Goal: Task Accomplishment & Management: Use online tool/utility

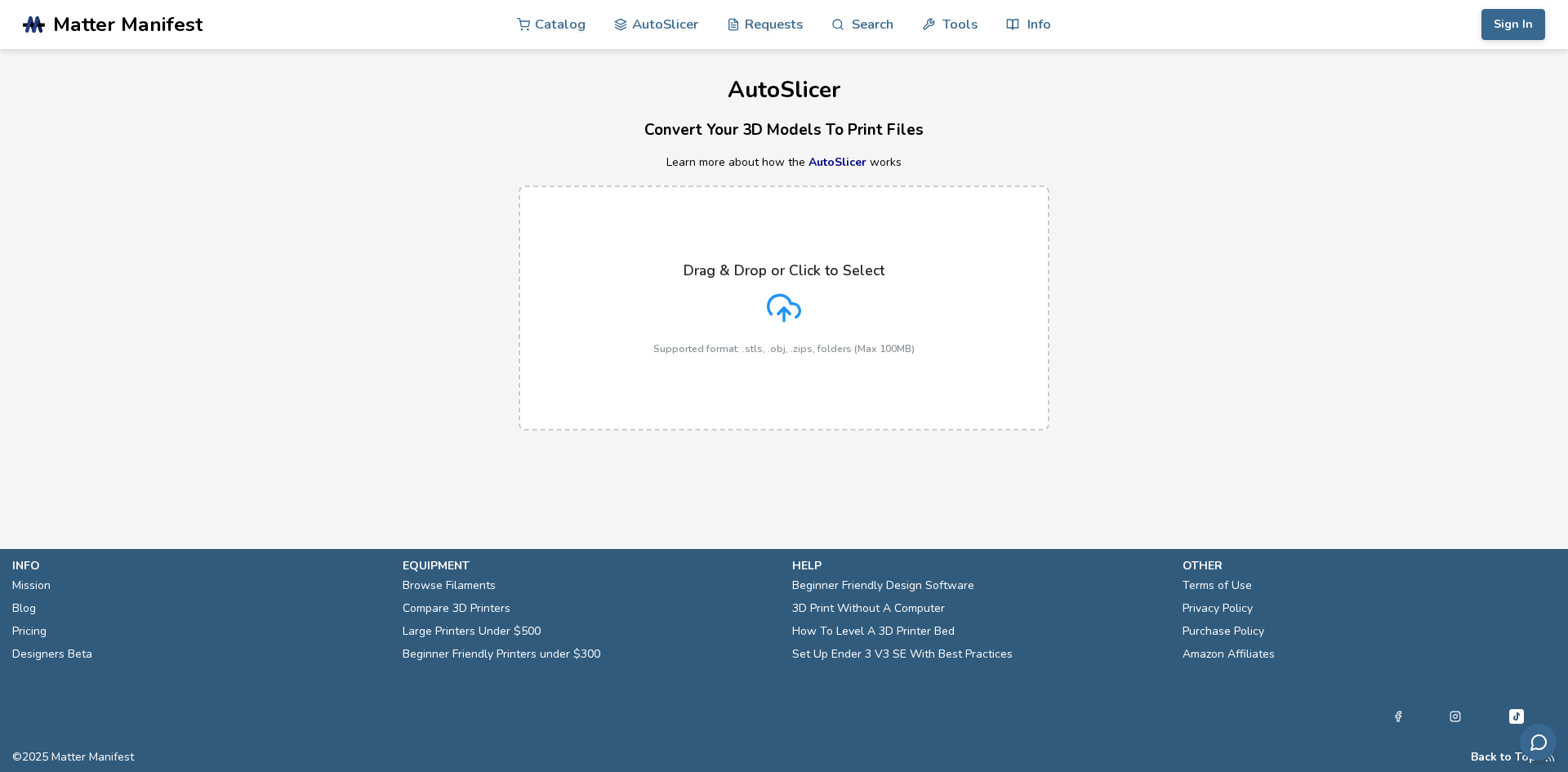
click at [812, 296] on div "Drag & Drop or Click to Select Supported format: .stls, .obj, .zips, folders (M…" at bounding box center [783, 308] width 261 height 93
click at [0, 0] on input "Drag & Drop or Click to Select Supported format: .stls, .obj, .zips, folders (M…" at bounding box center [0, 0] width 0 height 0
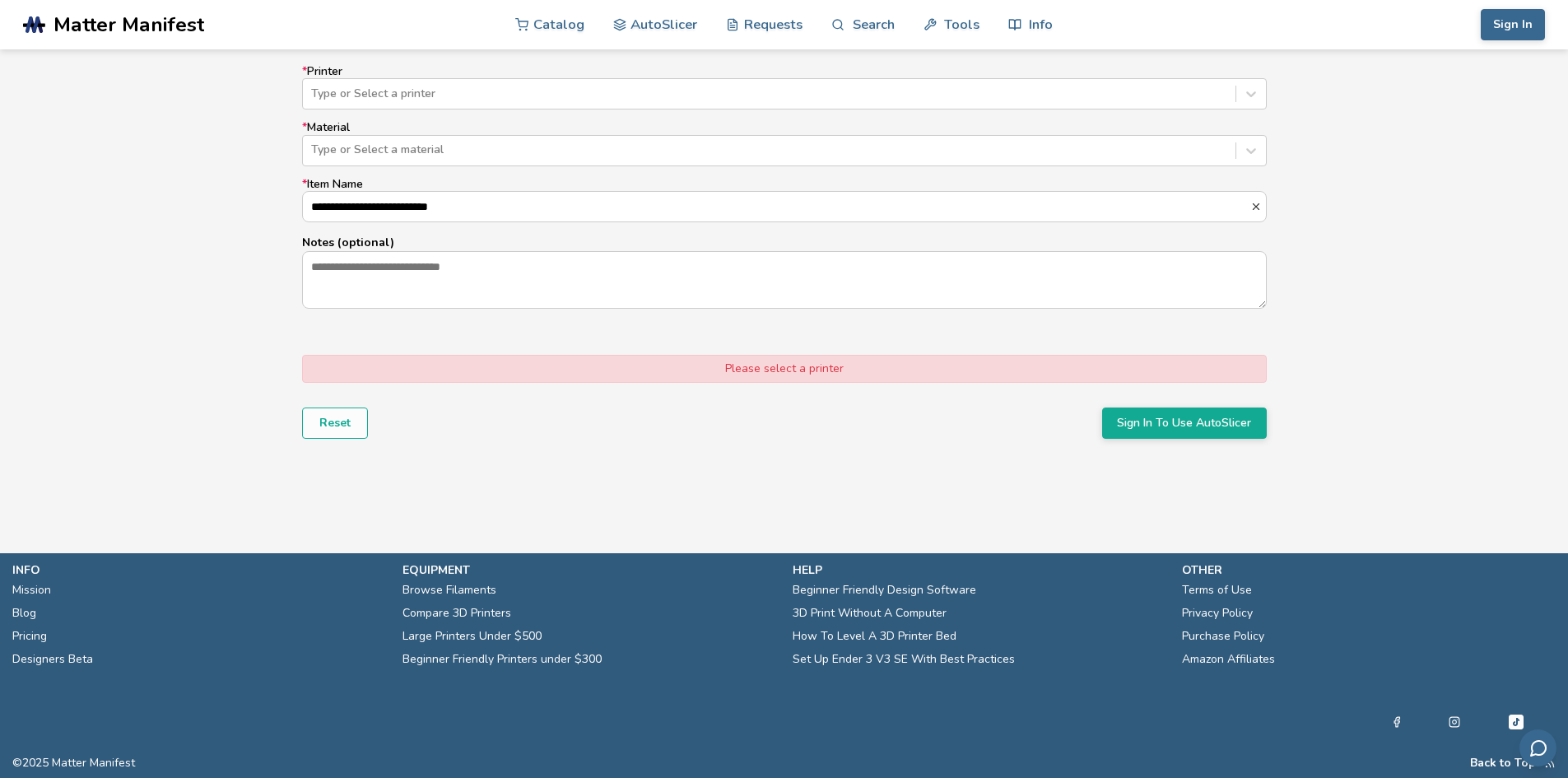
scroll to position [986, 0]
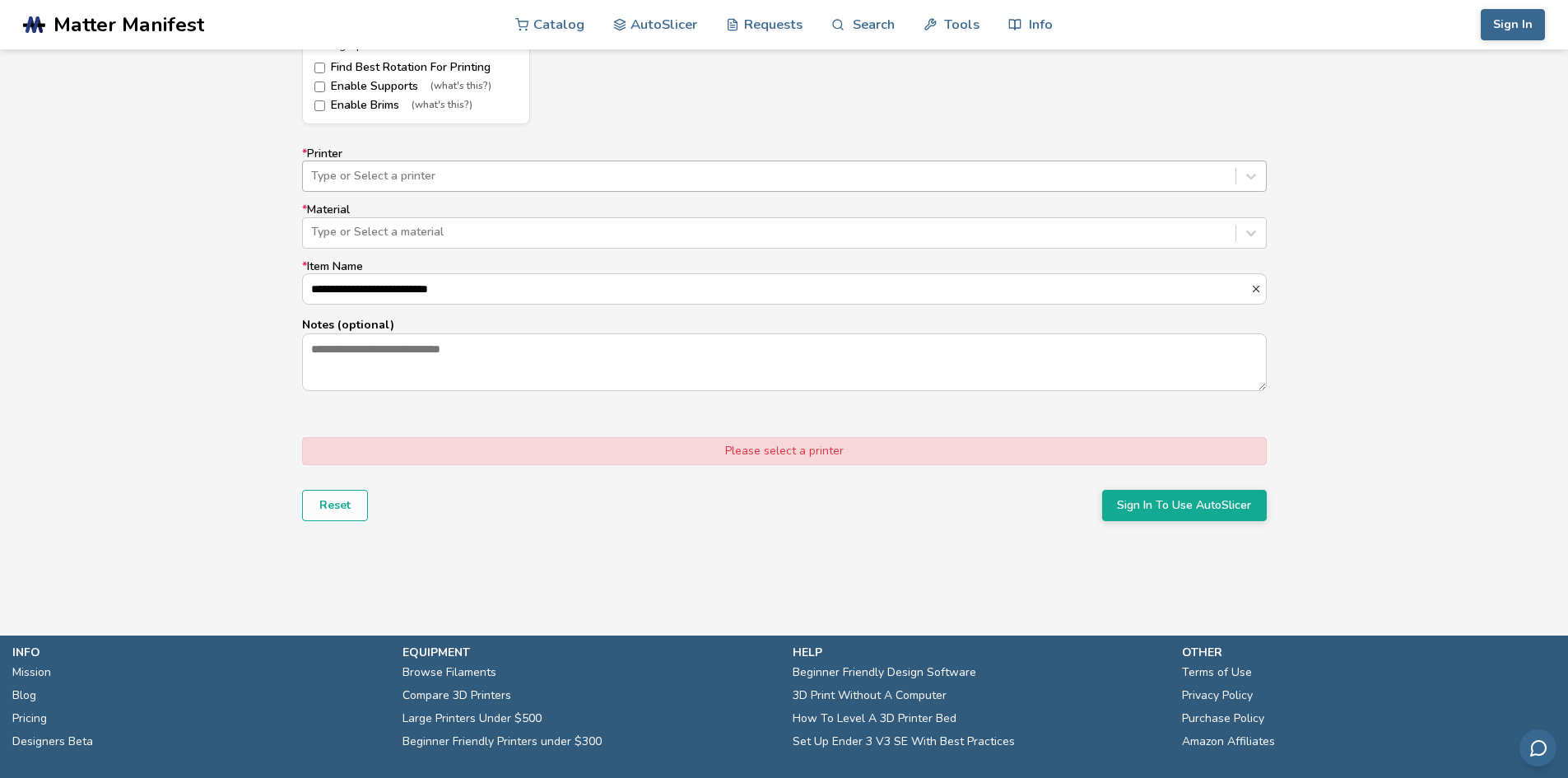
click at [477, 188] on div "Type or Select a printer" at bounding box center [784, 176] width 964 height 31
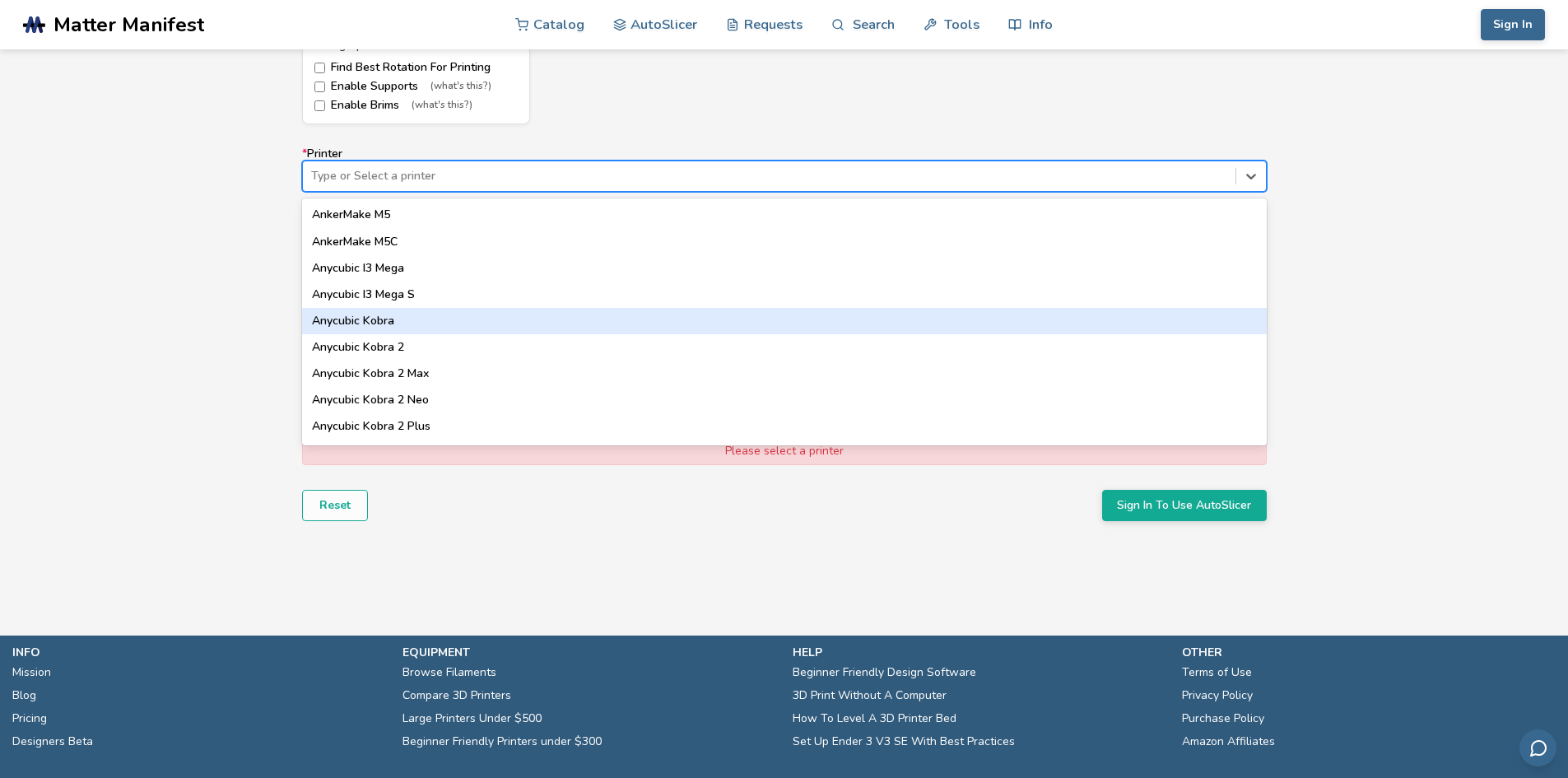
scroll to position [329, 0]
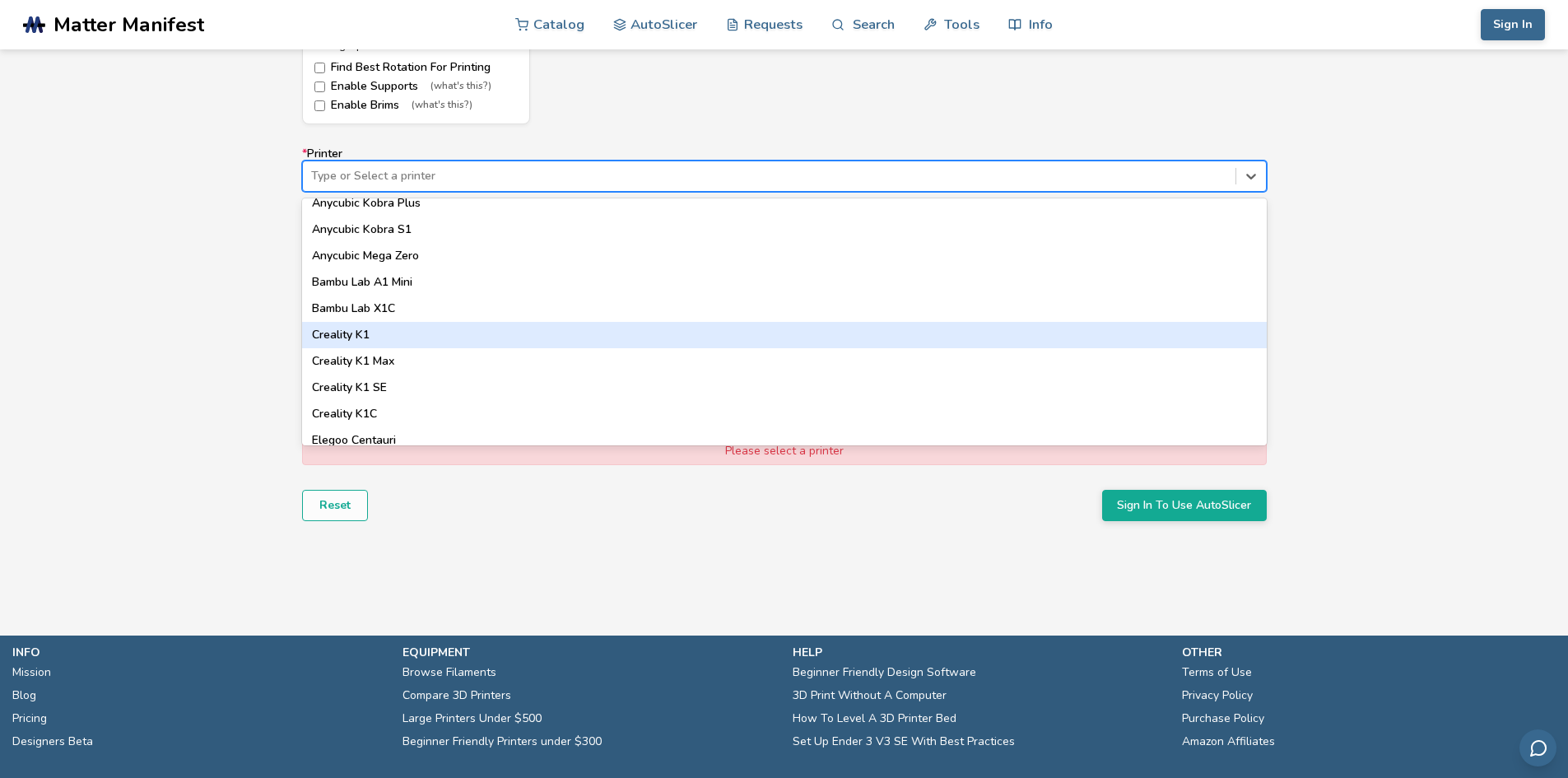
click at [494, 330] on div "Creality K1" at bounding box center [784, 335] width 964 height 26
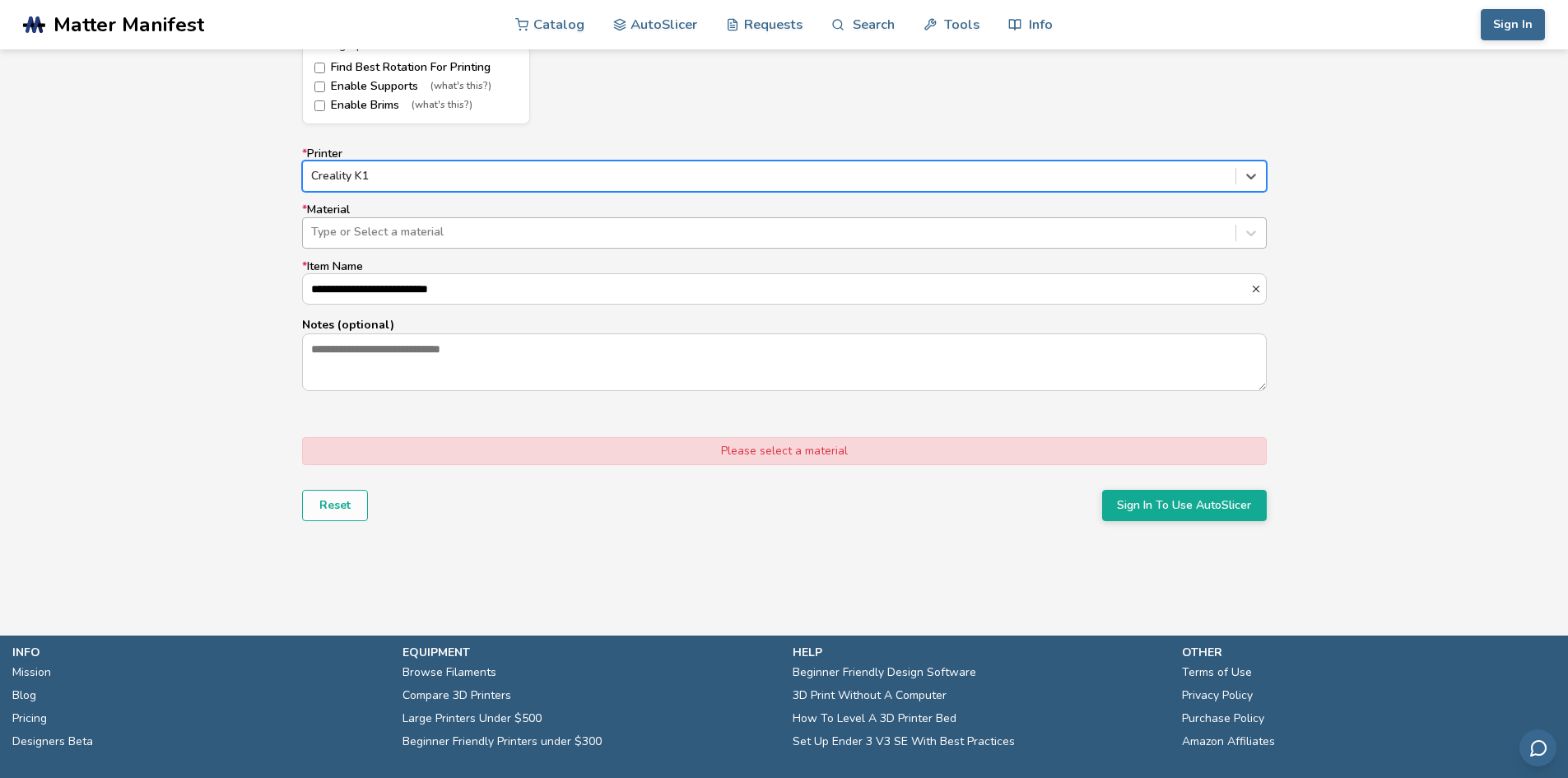
click at [477, 241] on div "Type or Select a material" at bounding box center [769, 231] width 933 height 23
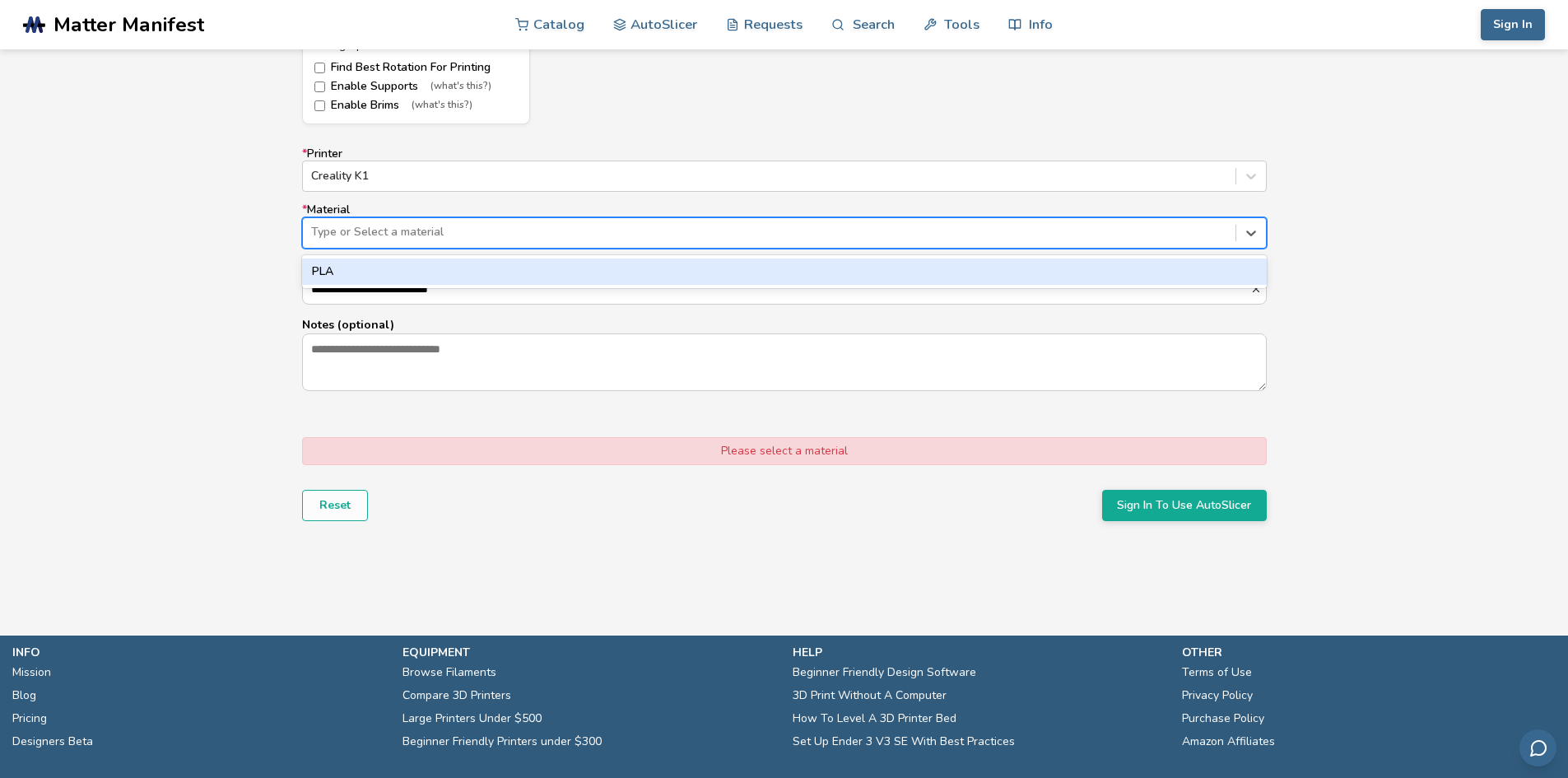
click at [465, 274] on div "PLA" at bounding box center [784, 271] width 964 height 26
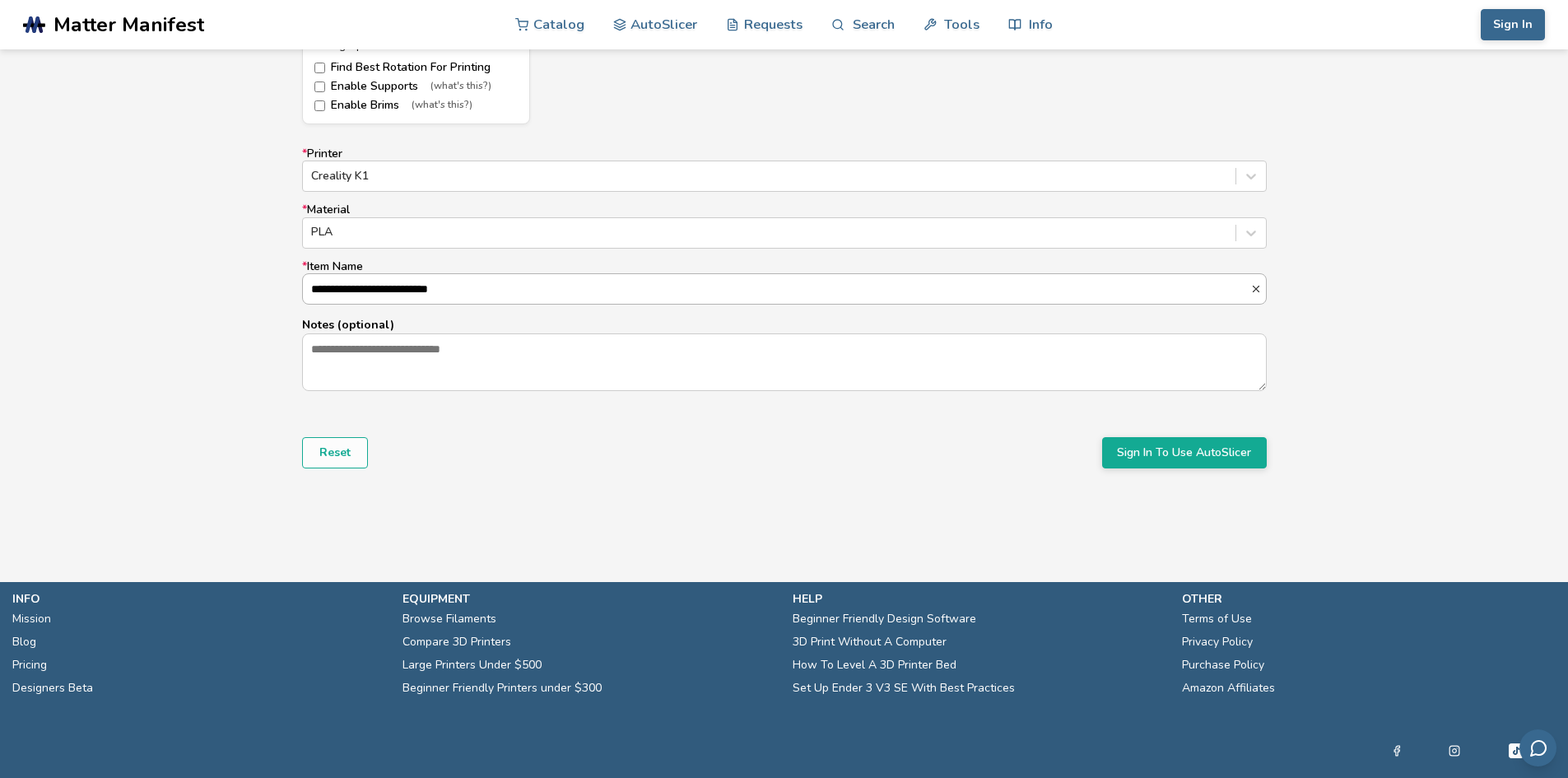
click at [467, 292] on input "**********" at bounding box center [776, 288] width 947 height 29
click at [486, 351] on textarea "Notes (optional)" at bounding box center [784, 362] width 963 height 56
click at [1176, 464] on button "Sign In To Use AutoSlicer" at bounding box center [1184, 452] width 165 height 31
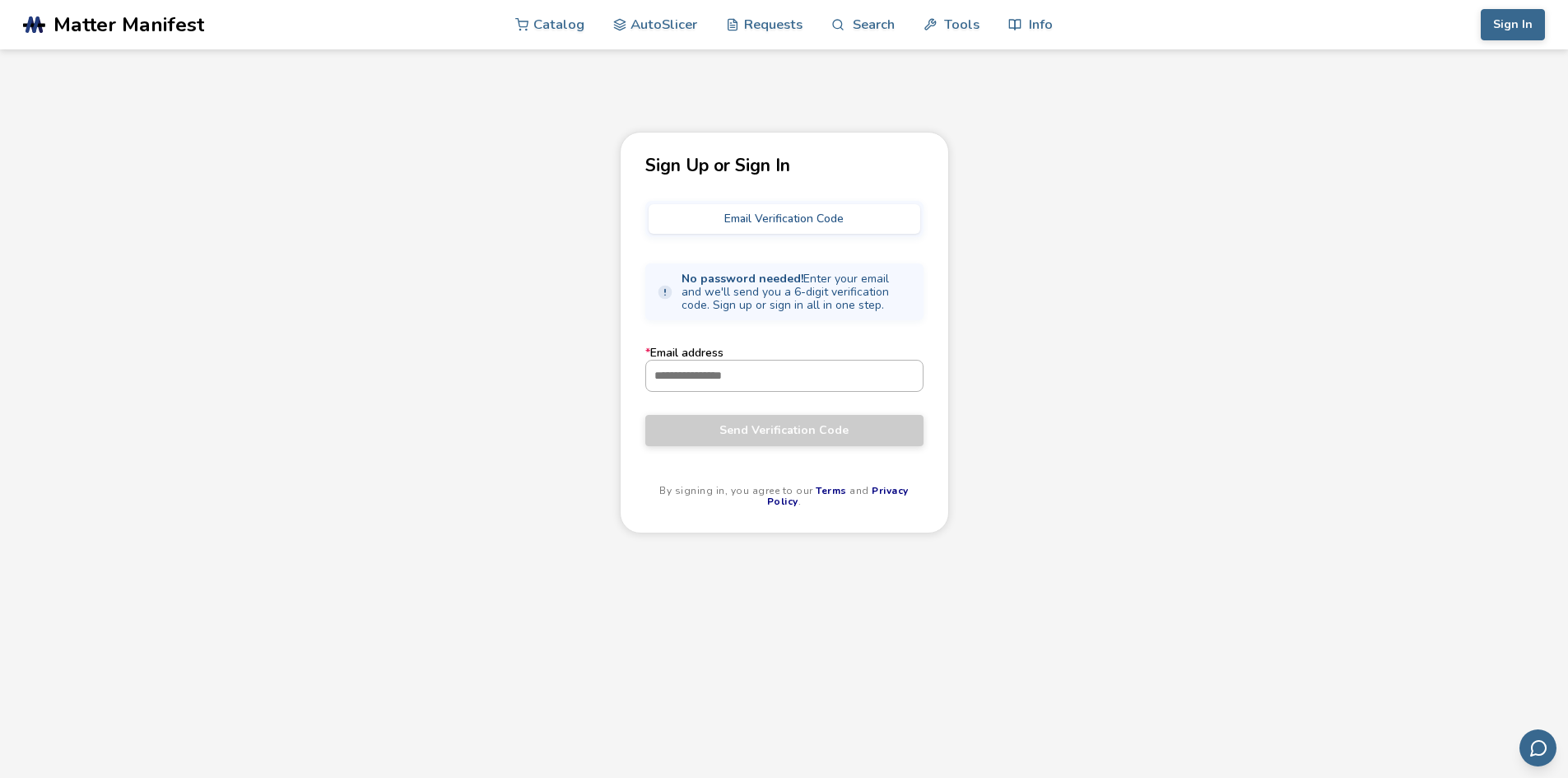
click at [765, 374] on input "* Email address" at bounding box center [784, 375] width 276 height 29
paste input "**********"
type input "**********"
click at [772, 434] on span "Send Verification Code" at bounding box center [784, 430] width 254 height 13
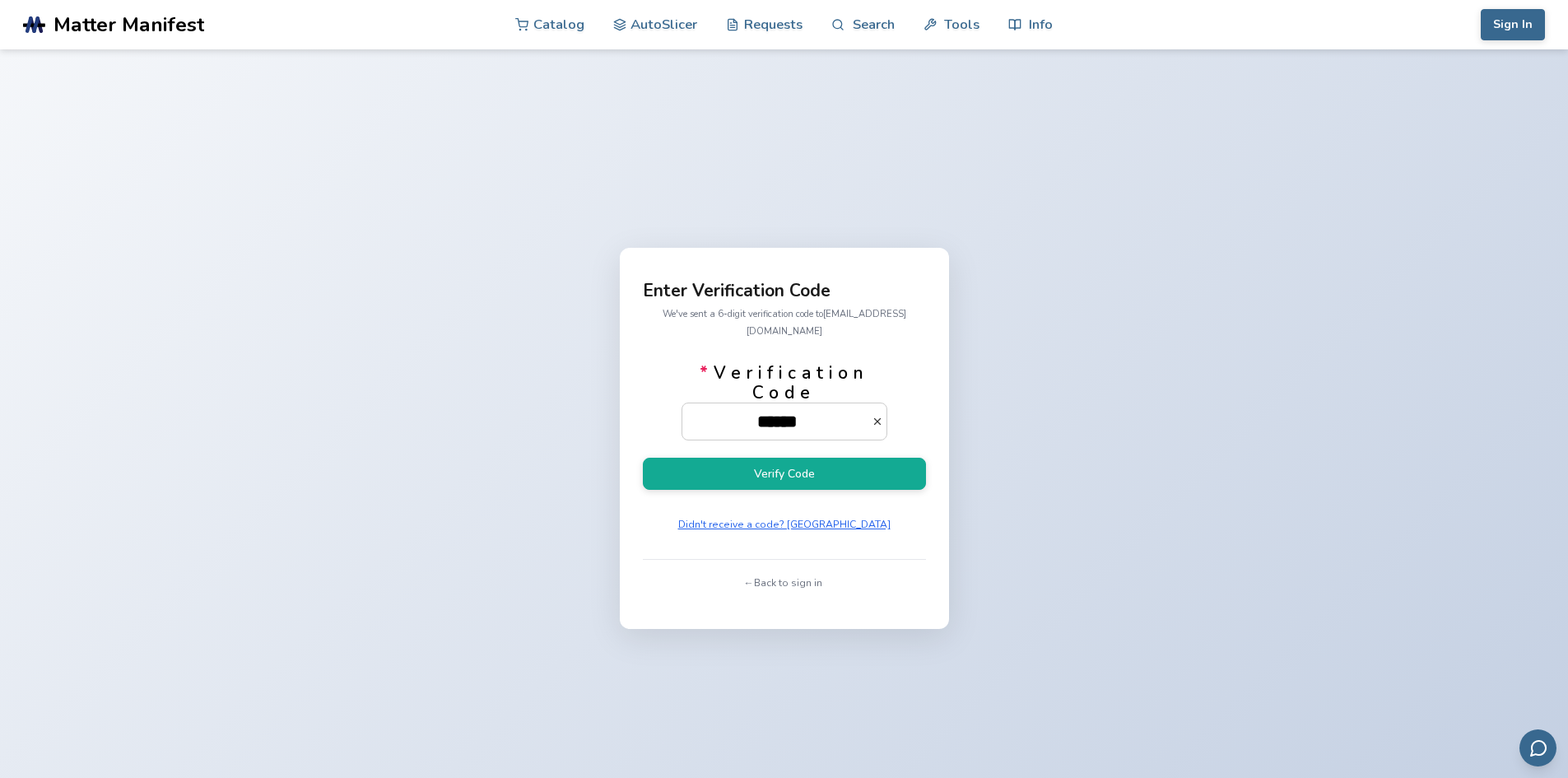
type input "******"
click at [642, 458] on button "Verify Code" at bounding box center [784, 473] width 283 height 32
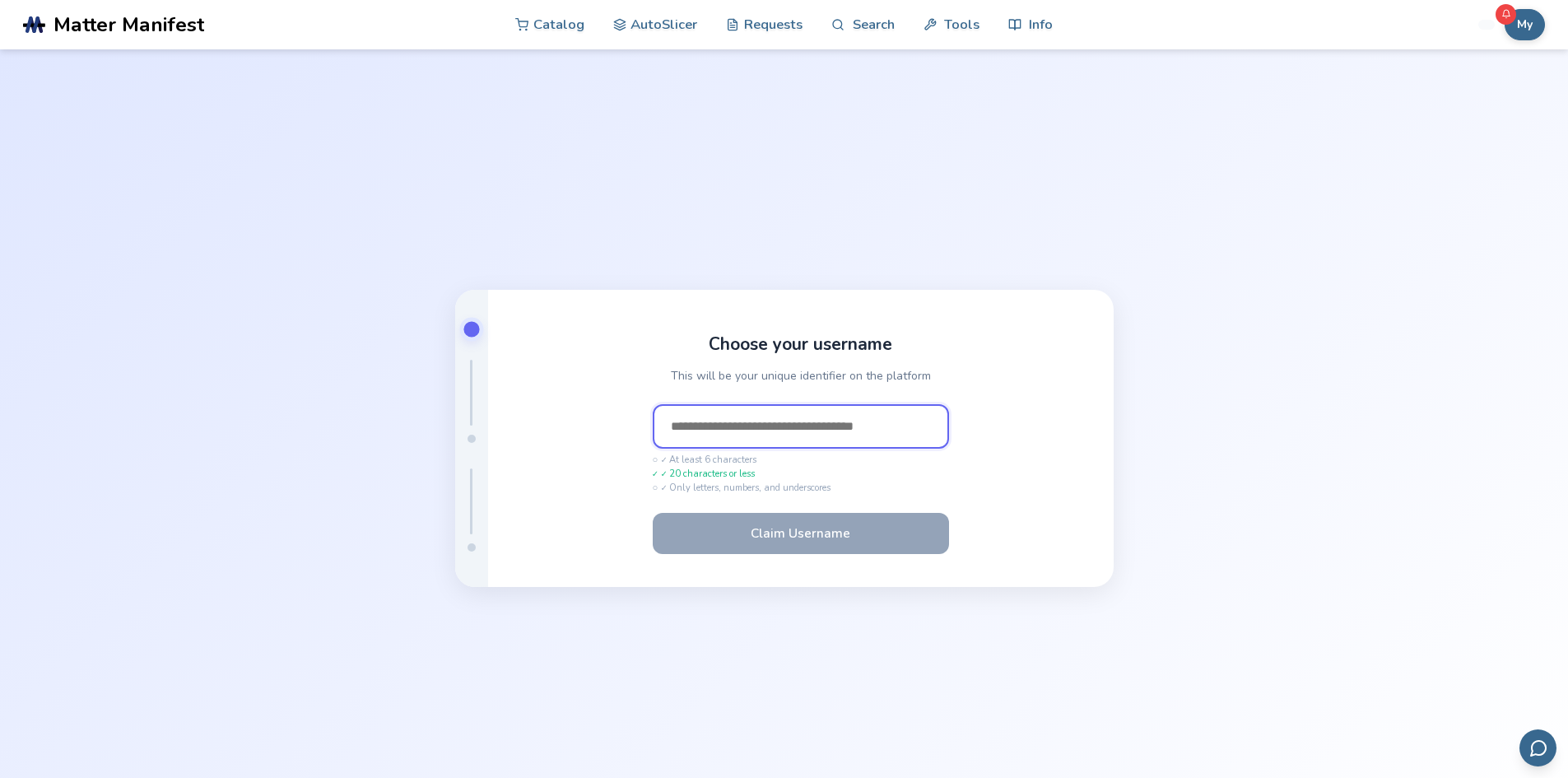
click at [881, 420] on input "text" at bounding box center [800, 426] width 296 height 44
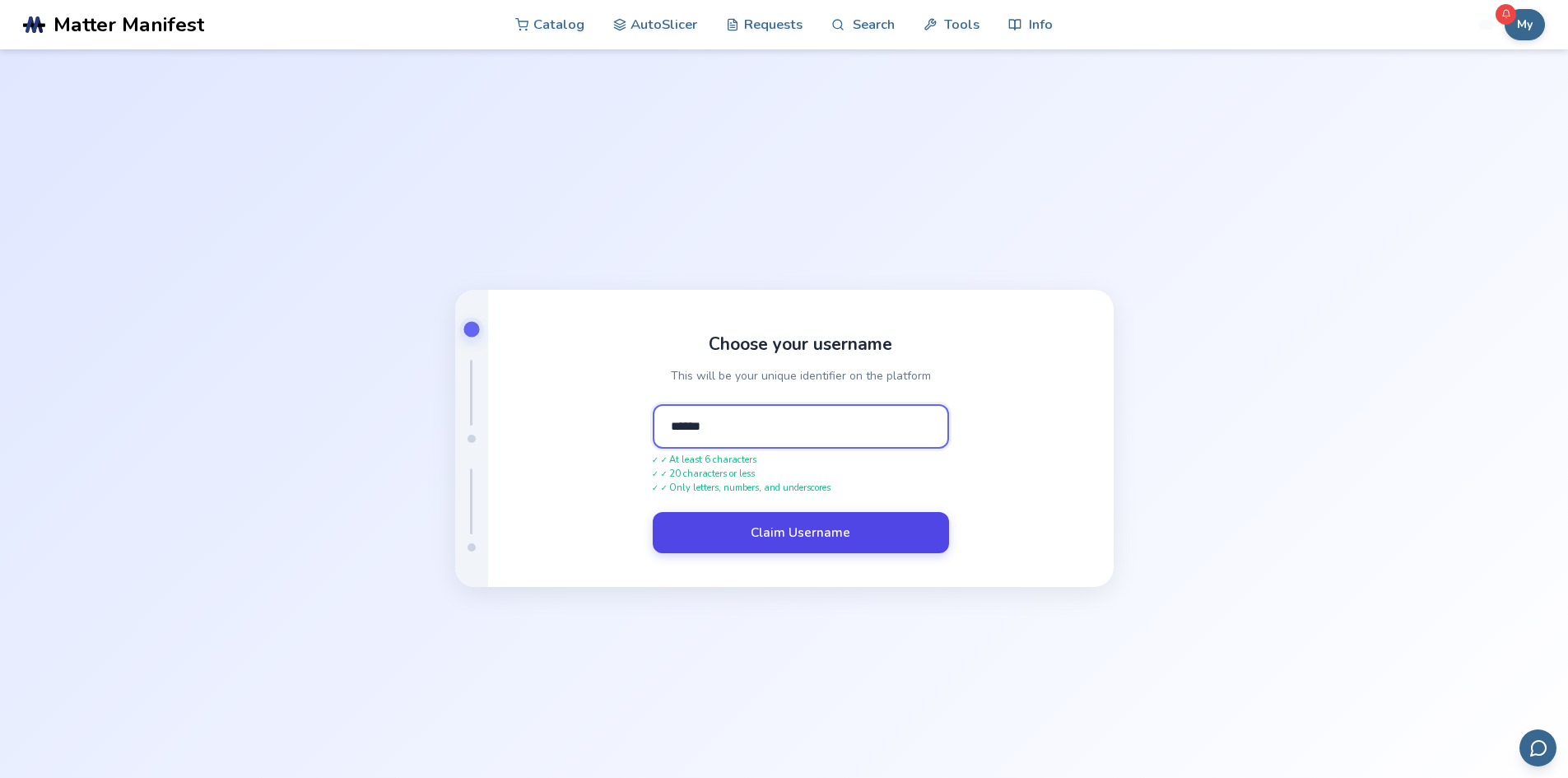
type input "******"
click at [776, 516] on button "Claim Username" at bounding box center [800, 533] width 296 height 41
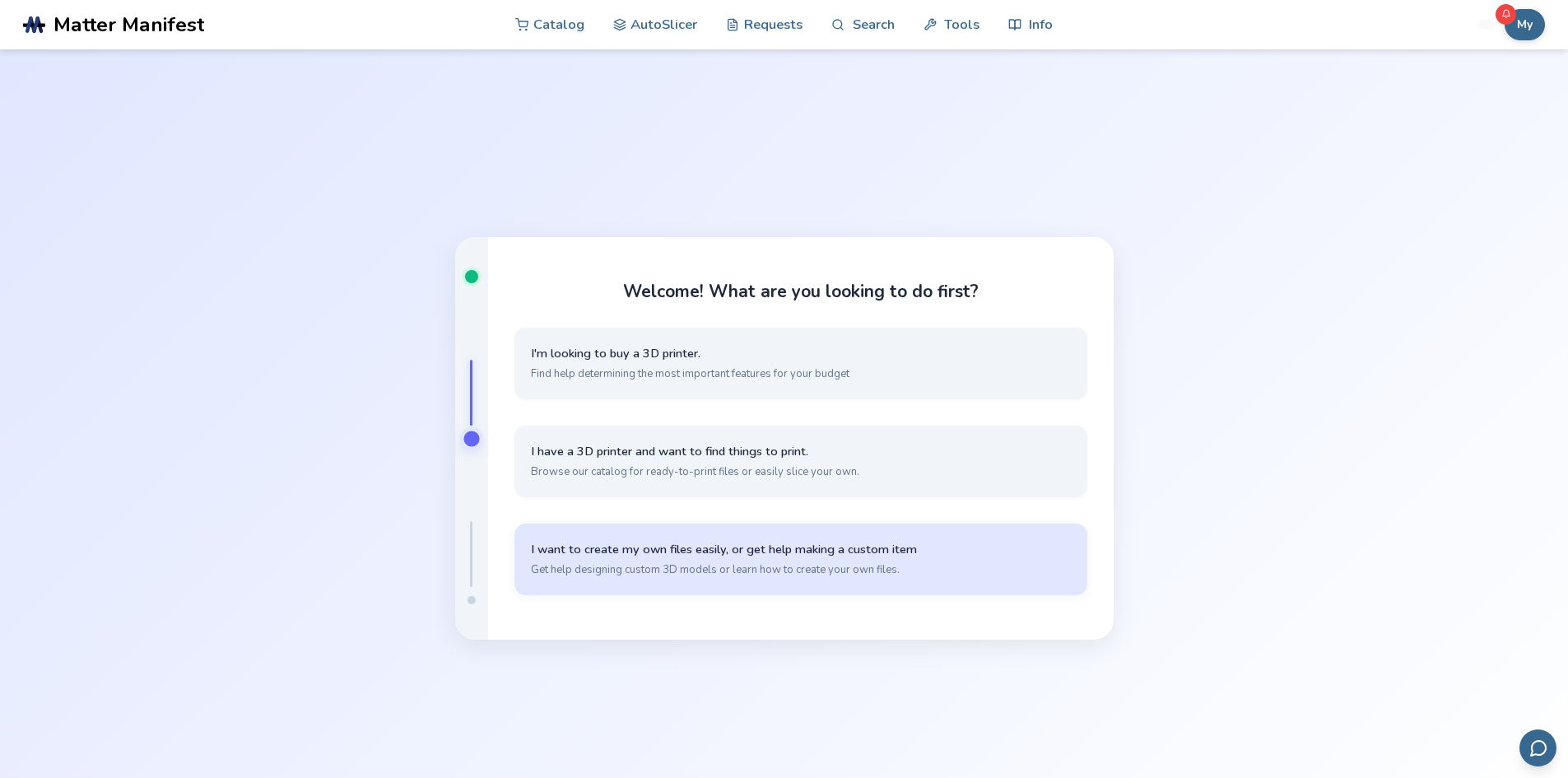
click at [767, 572] on span "Get help designing custom 3D models or learn how to create your own files." at bounding box center [800, 569] width 540 height 15
click at [767, 572] on span "Submit a request or vote on existing requests to get it prioritized by our inte…" at bounding box center [800, 569] width 540 height 15
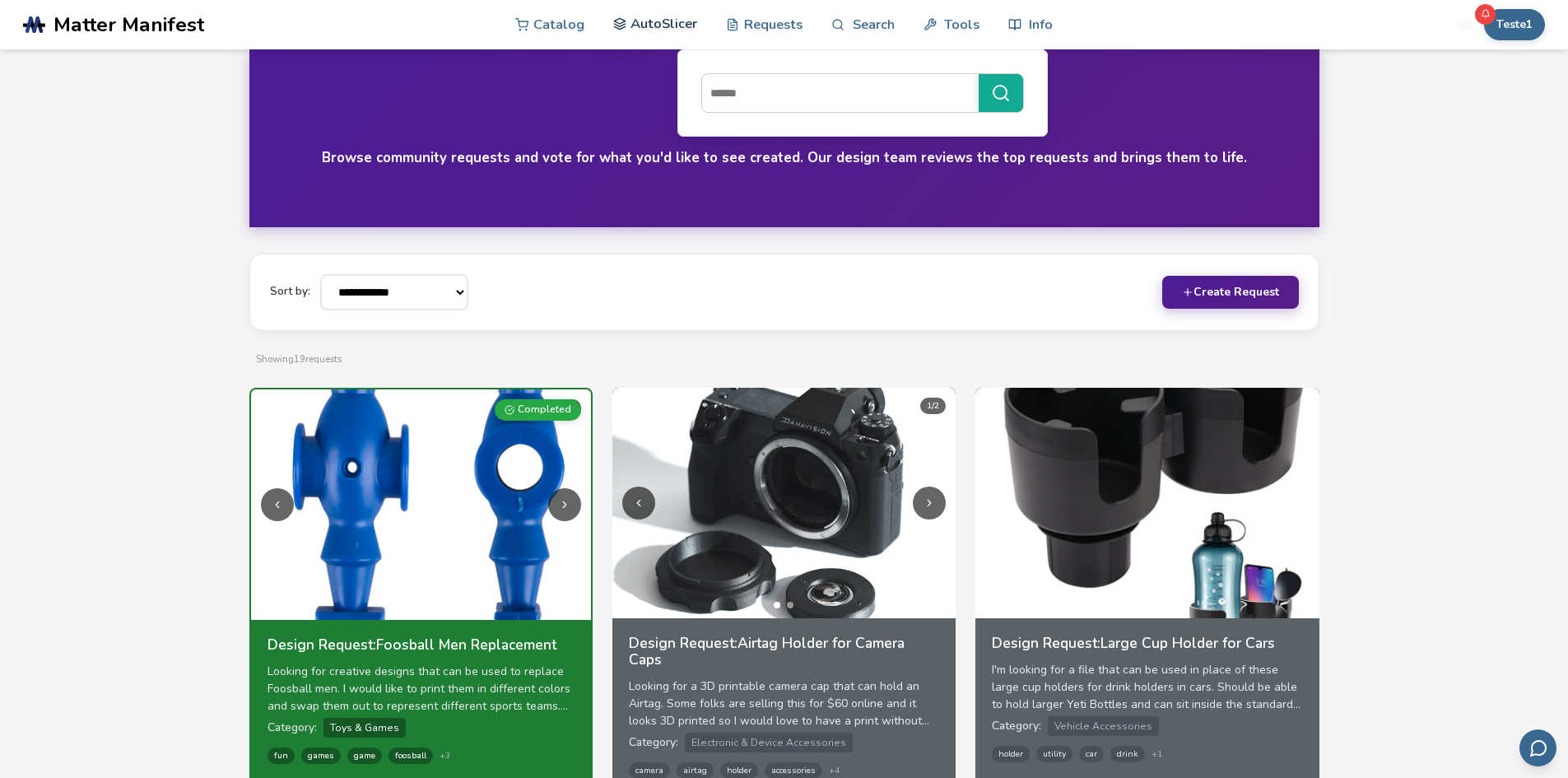
click at [686, 19] on link "AutoSlicer" at bounding box center [655, 23] width 85 height 49
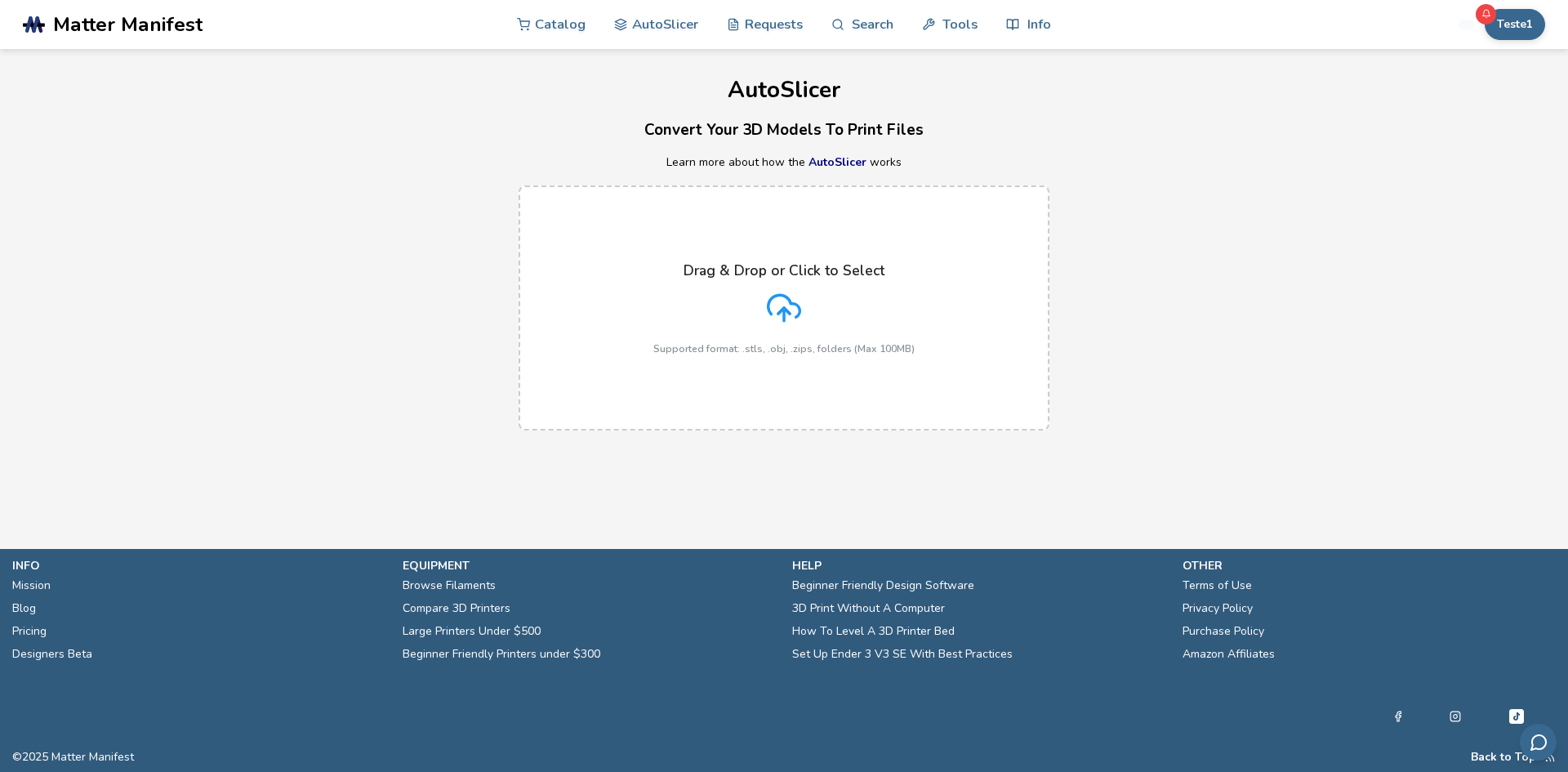
click at [706, 254] on label "Drag & Drop or Click to Select Supported format: .stls, .obj, .zips, folders (M…" at bounding box center [783, 308] width 530 height 245
click at [0, 0] on input "Drag & Drop or Click to Select Supported format: .stls, .obj, .zips, folders (M…" at bounding box center [0, 0] width 0 height 0
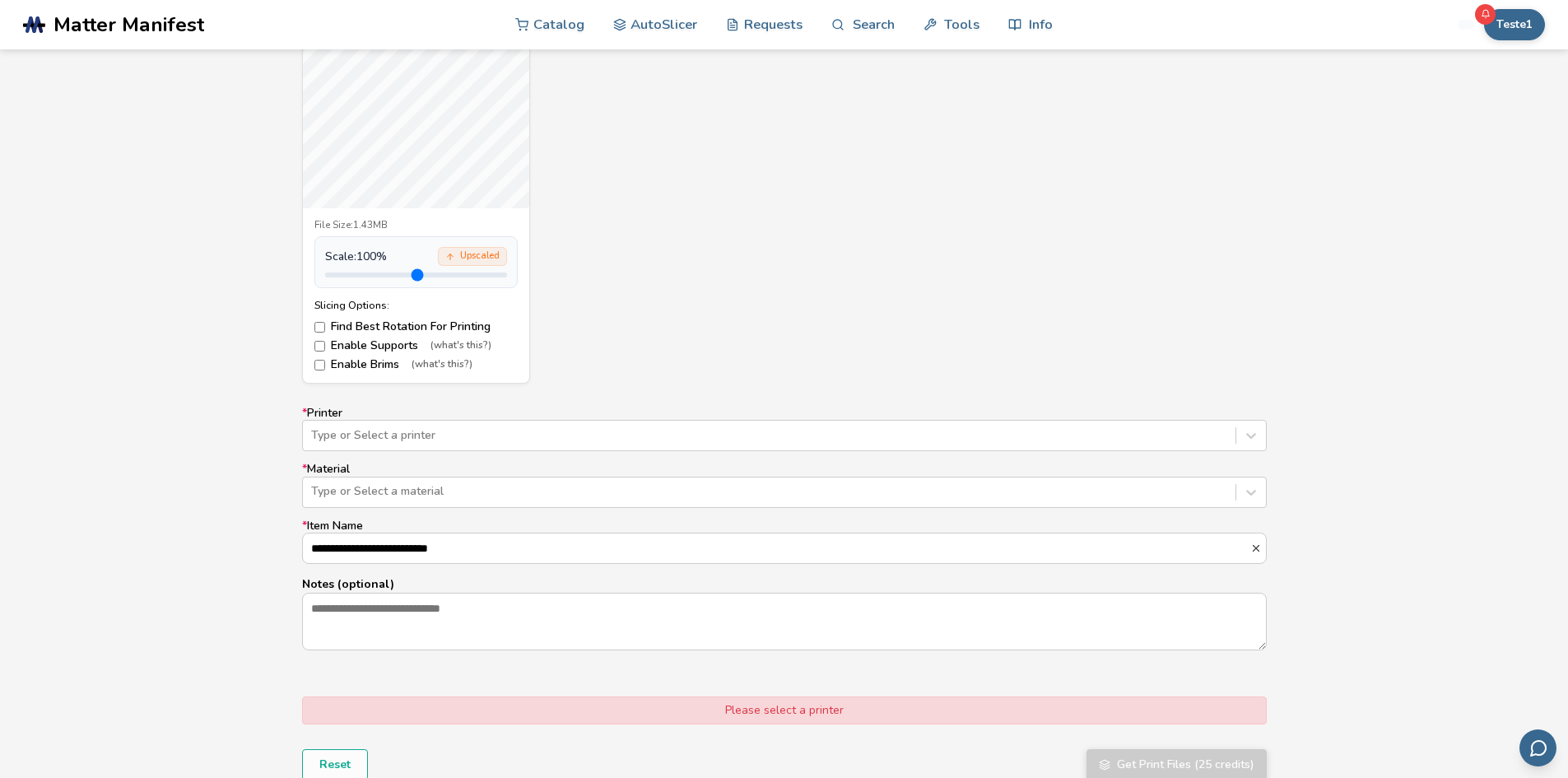
scroll to position [988, 0]
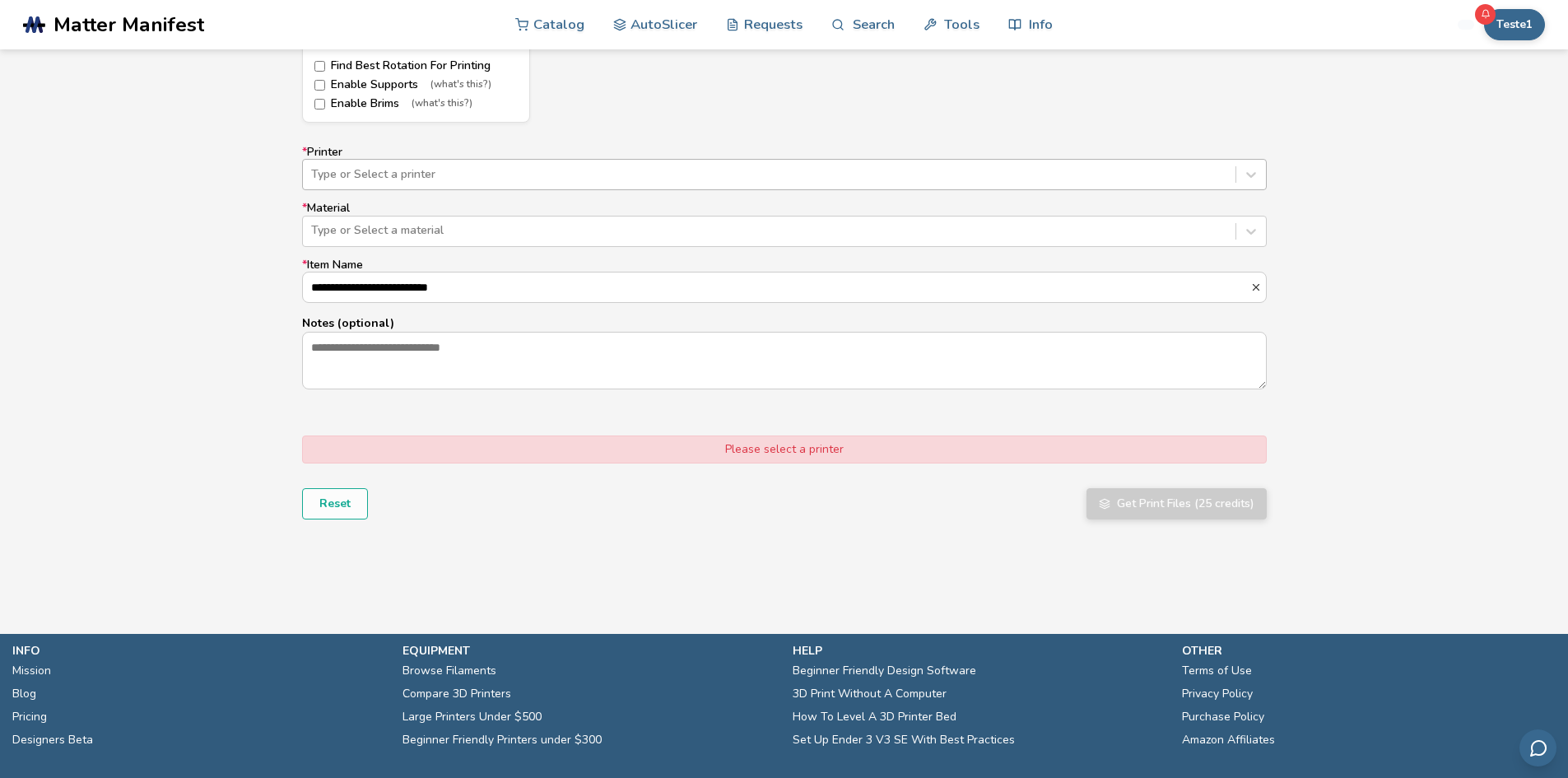
click at [682, 186] on div "Type or Select a printer" at bounding box center [769, 174] width 933 height 23
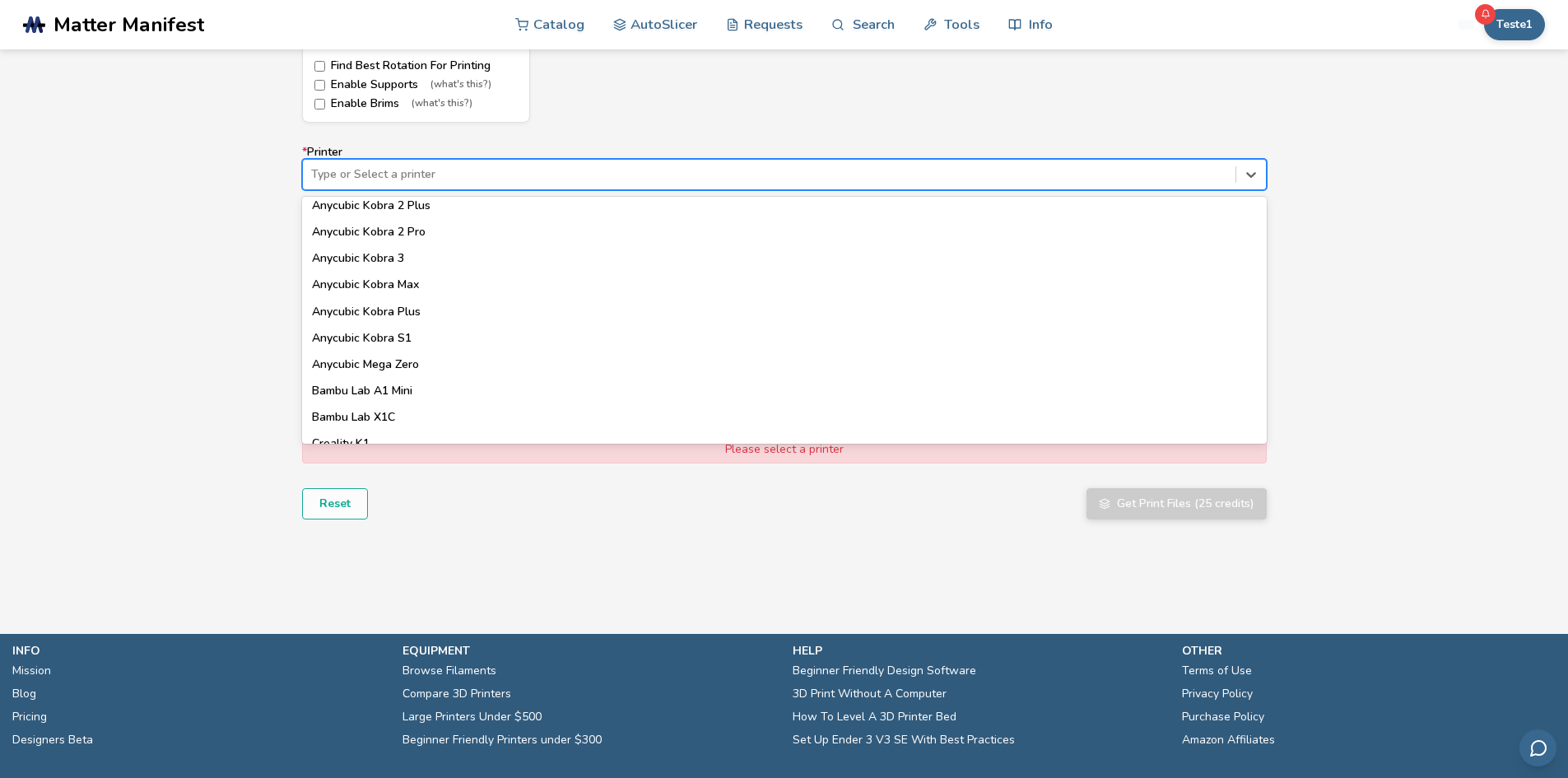
scroll to position [329, 0]
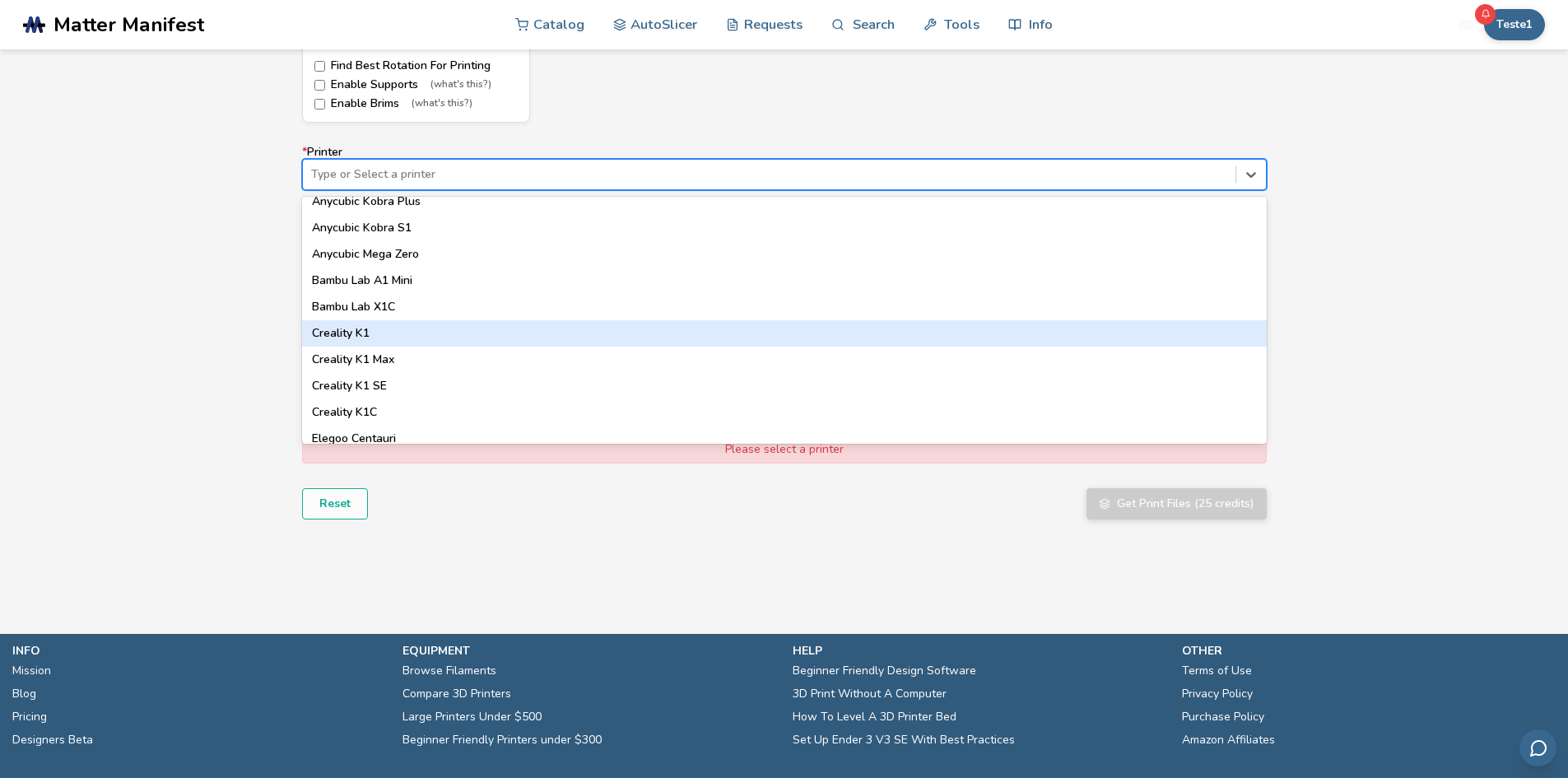
click at [564, 324] on div "Creality K1" at bounding box center [784, 333] width 964 height 26
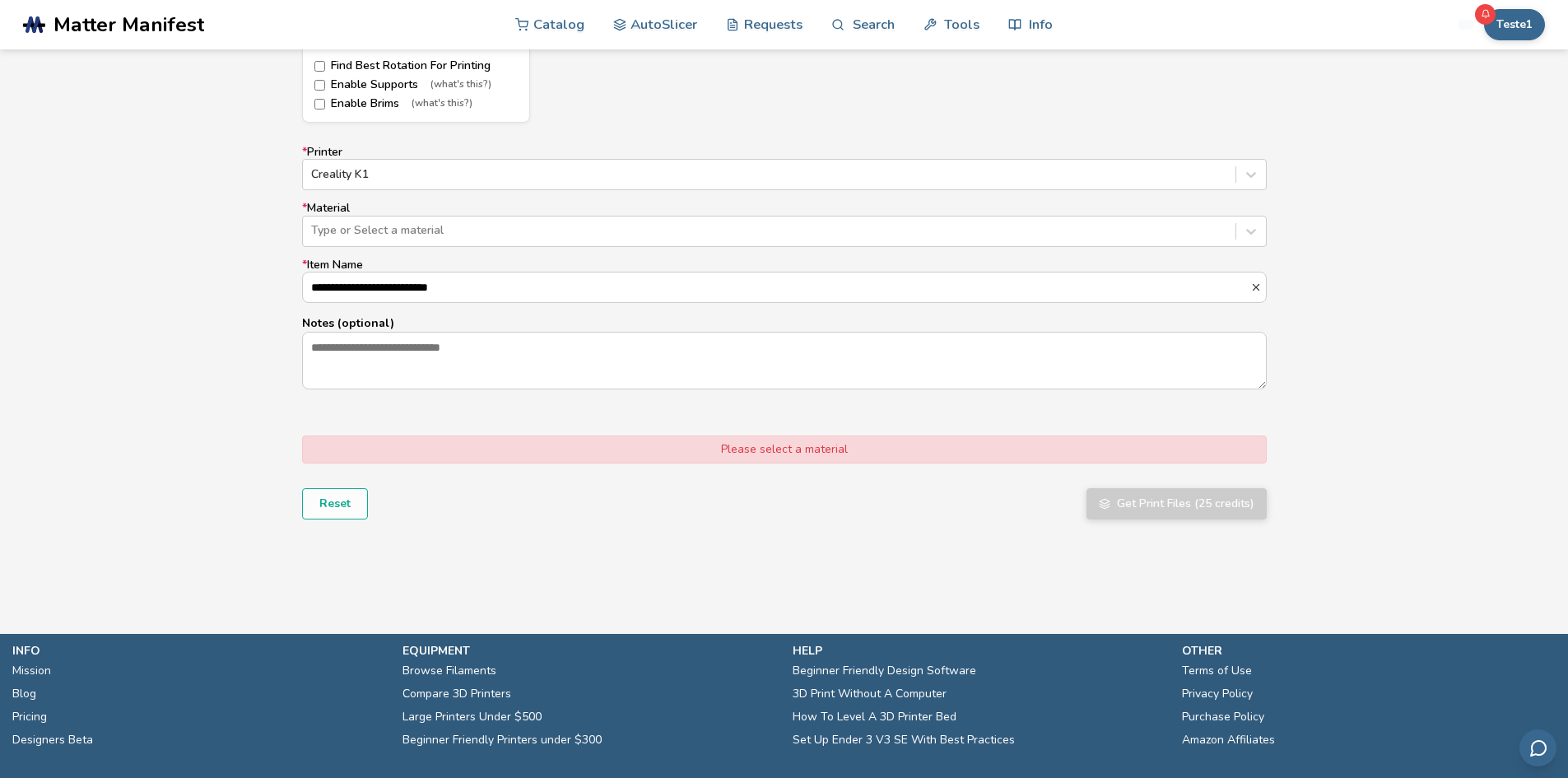
click at [538, 247] on div "**********" at bounding box center [784, 268] width 964 height 244
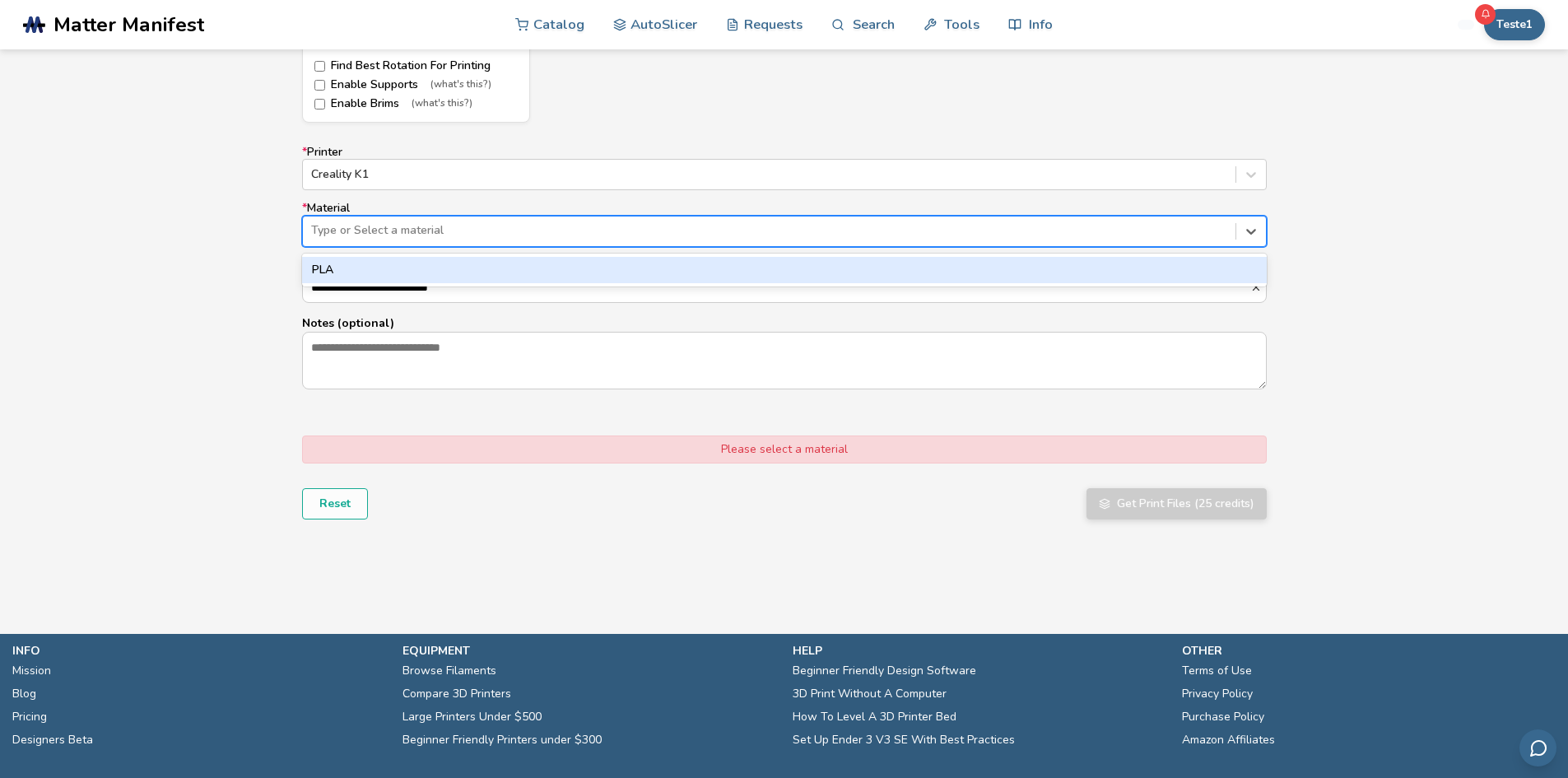
click at [541, 235] on div at bounding box center [768, 230] width 916 height 16
click at [492, 275] on div "PLA" at bounding box center [784, 269] width 964 height 26
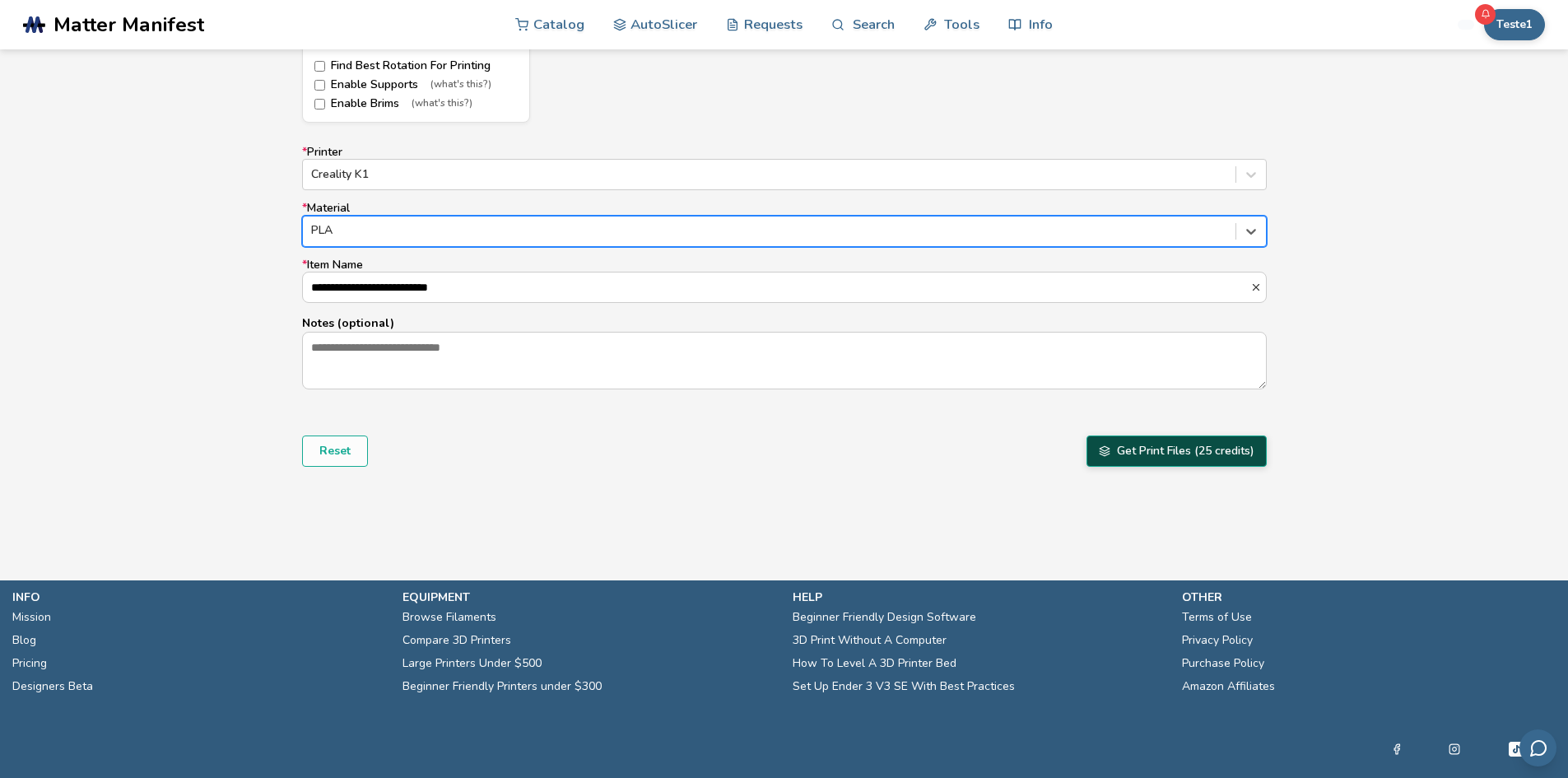
click at [1167, 461] on button "Get Print Files (25 credits)" at bounding box center [1176, 451] width 180 height 31
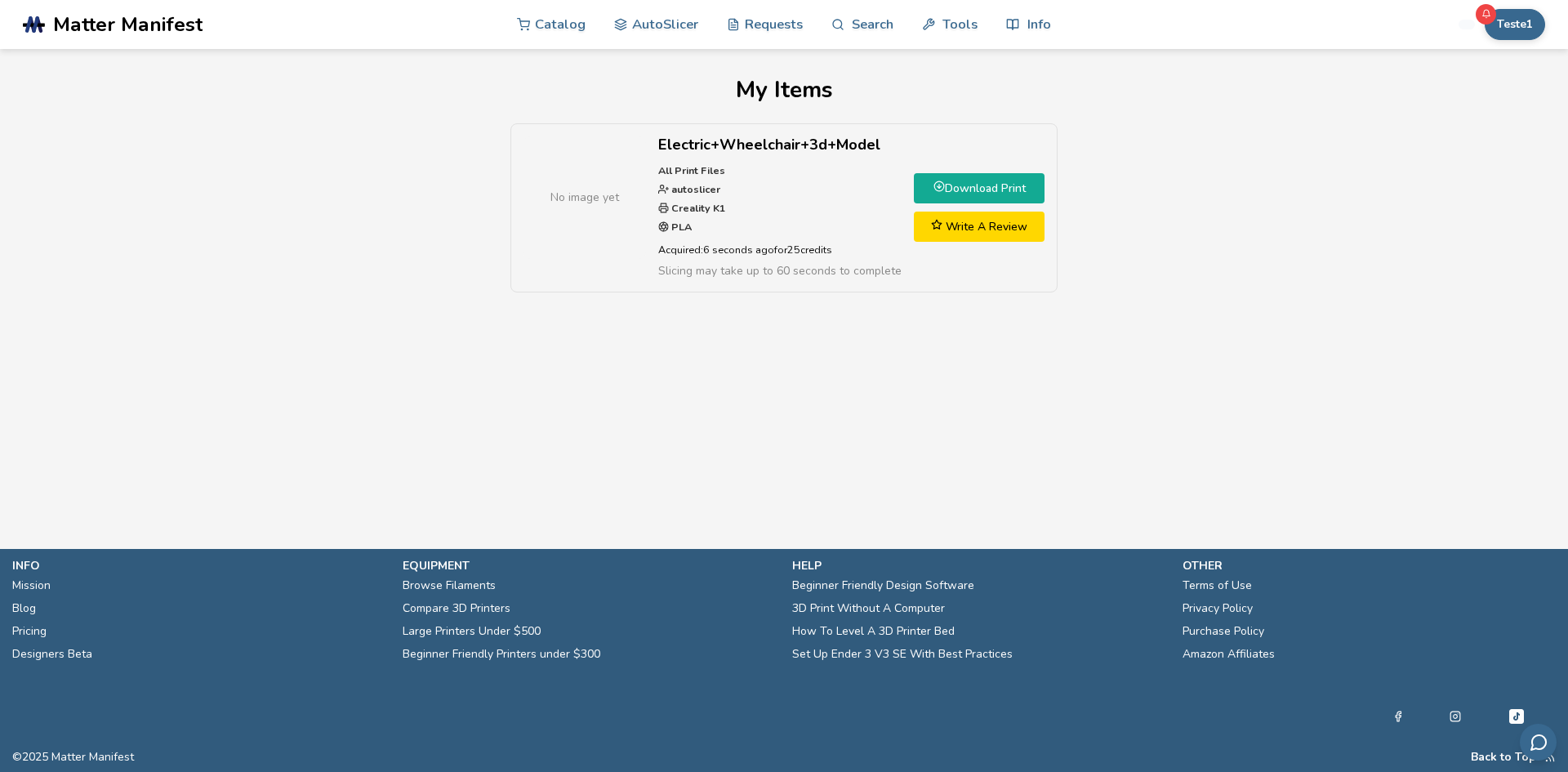
click at [973, 174] on link "Download Print" at bounding box center [979, 188] width 130 height 30
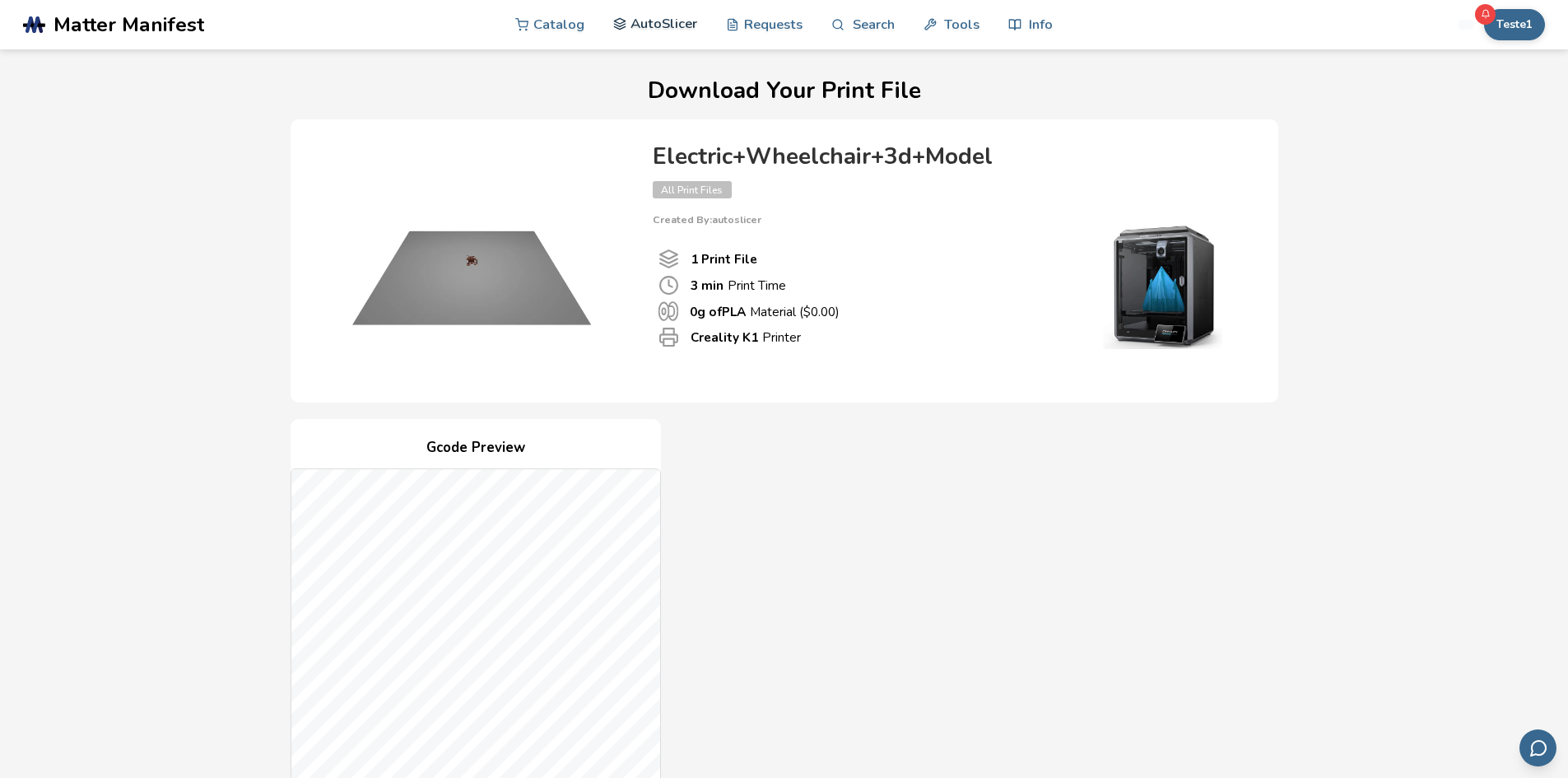
click at [663, 31] on link "AutoSlicer" at bounding box center [655, 23] width 85 height 49
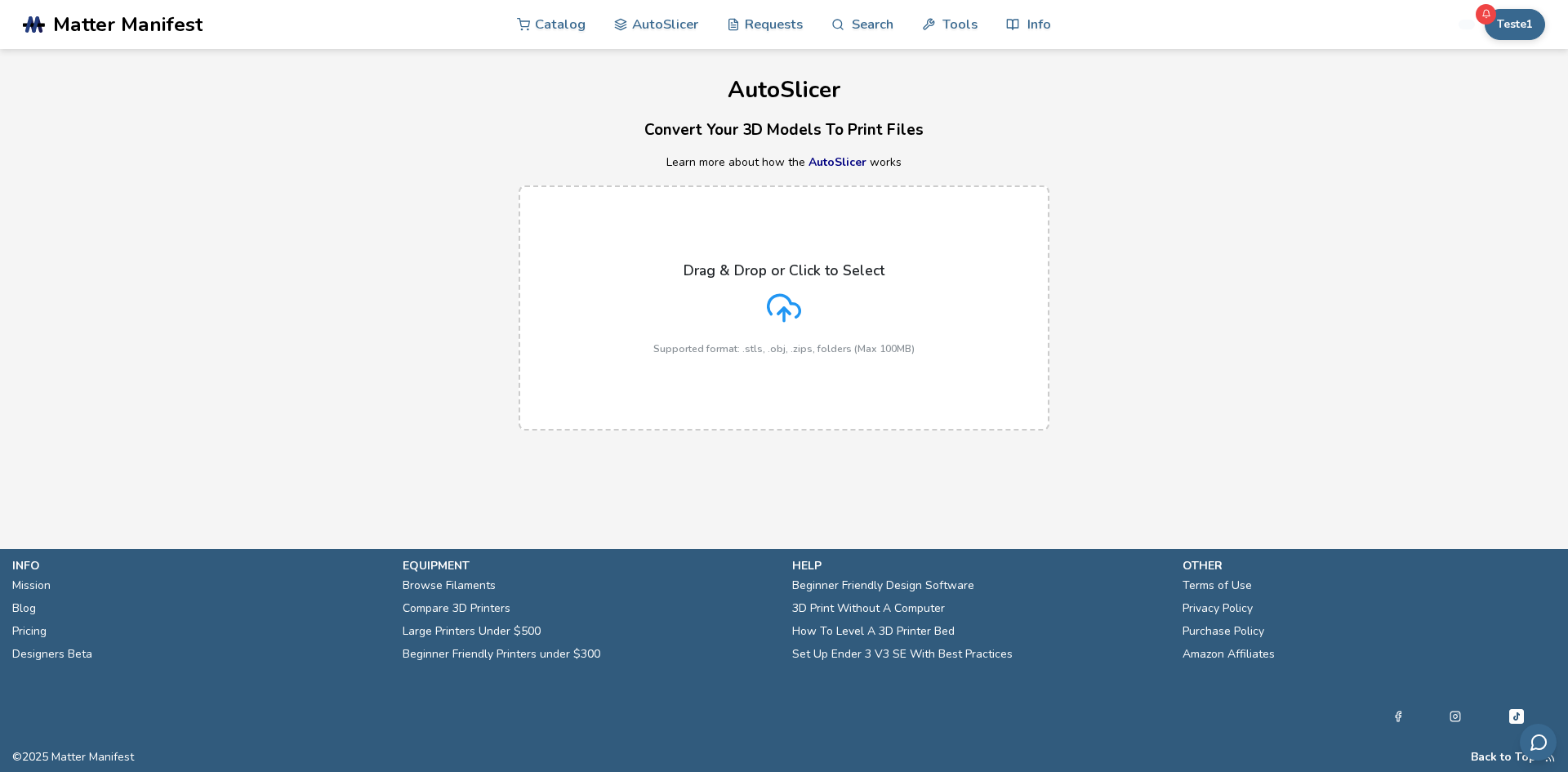
click at [782, 323] on icon at bounding box center [784, 308] width 34 height 34
click at [0, 0] on input "Drag & Drop or Click to Select Supported format: .stls, .obj, .zips, folders (M…" at bounding box center [0, 0] width 0 height 0
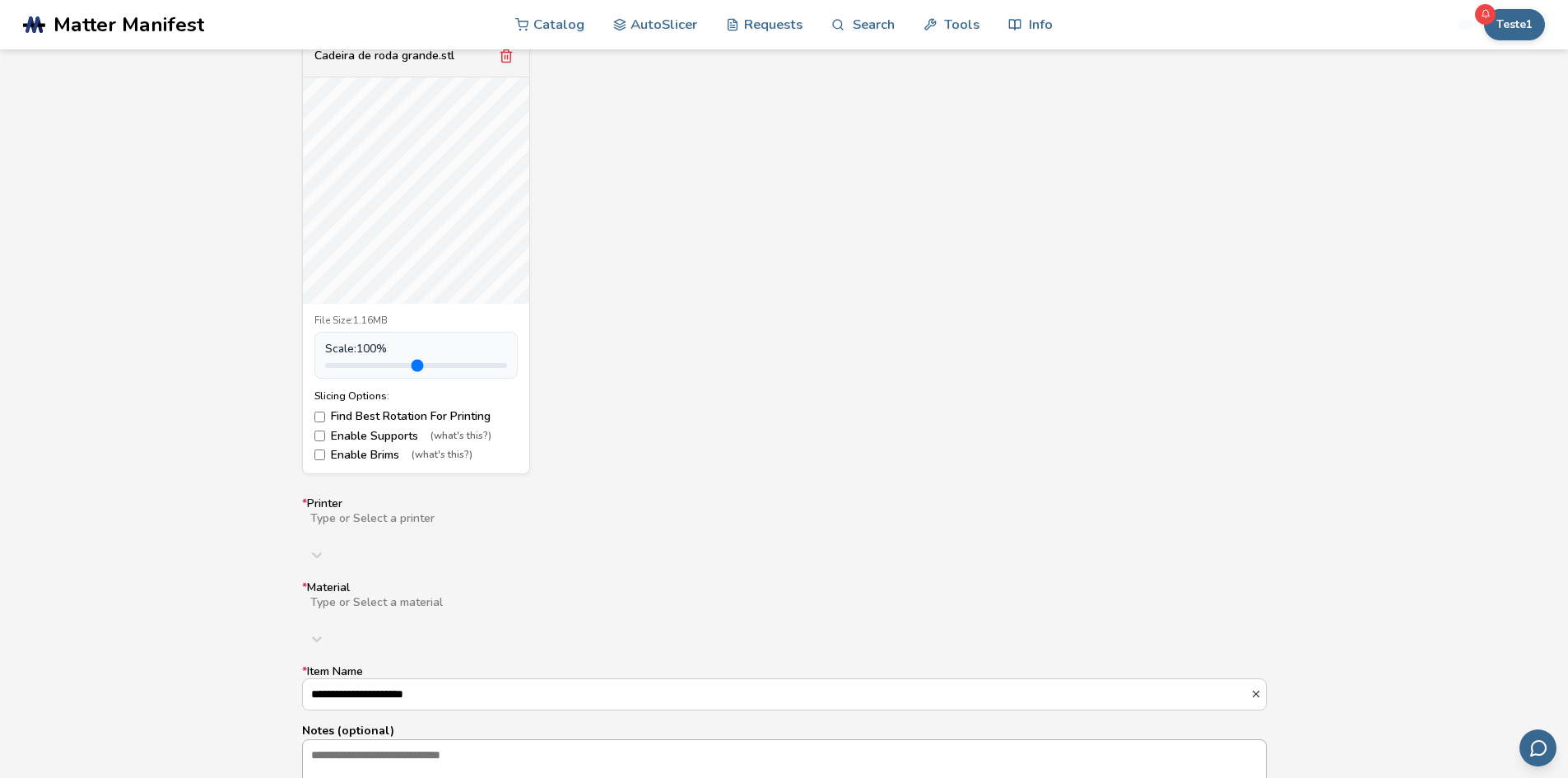
scroll to position [823, 0]
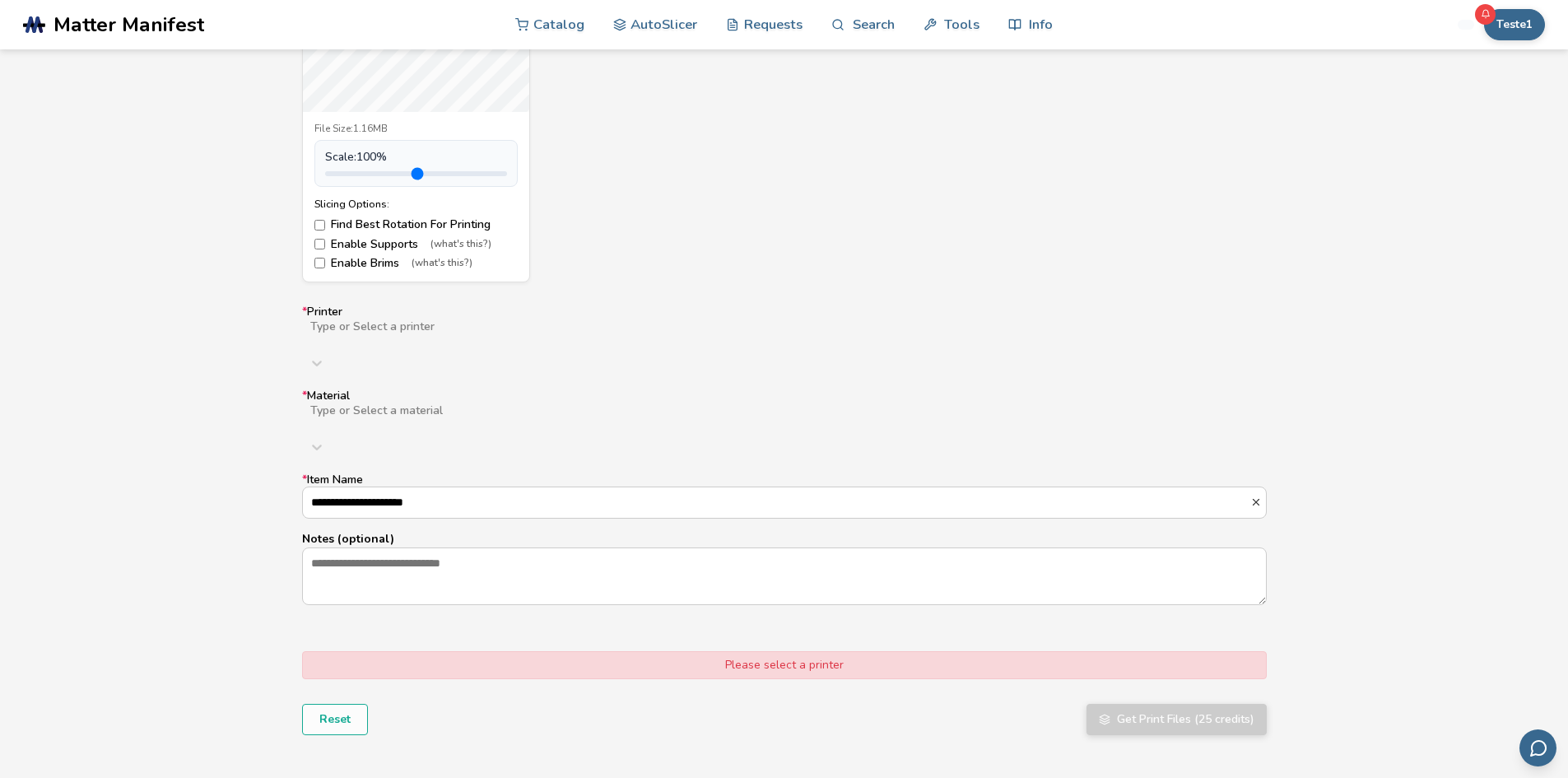
click at [520, 335] on div at bounding box center [570, 339] width 524 height 13
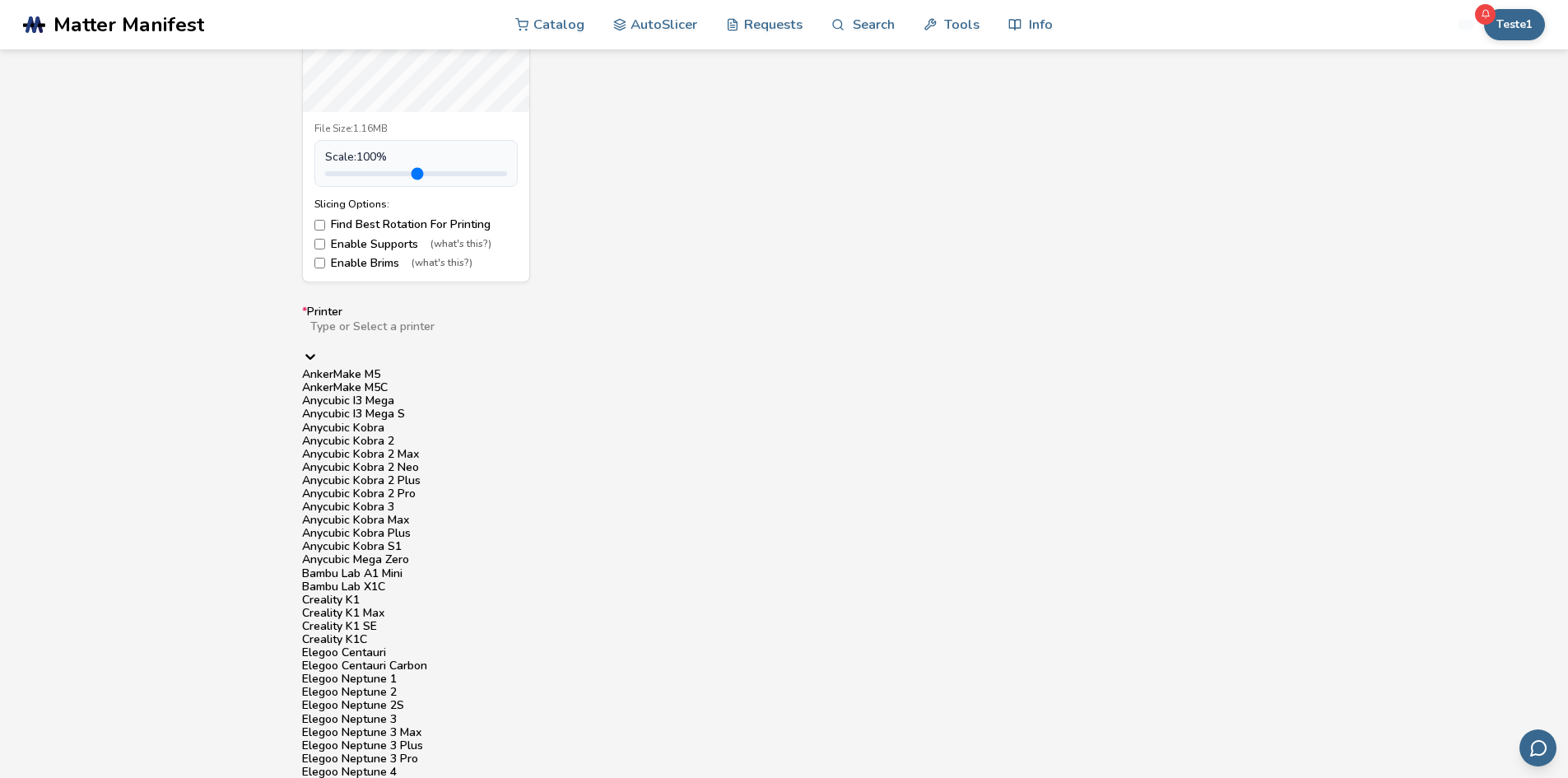
scroll to position [329, 0]
click at [543, 593] on div "Creality K1" at bounding box center [784, 599] width 964 height 13
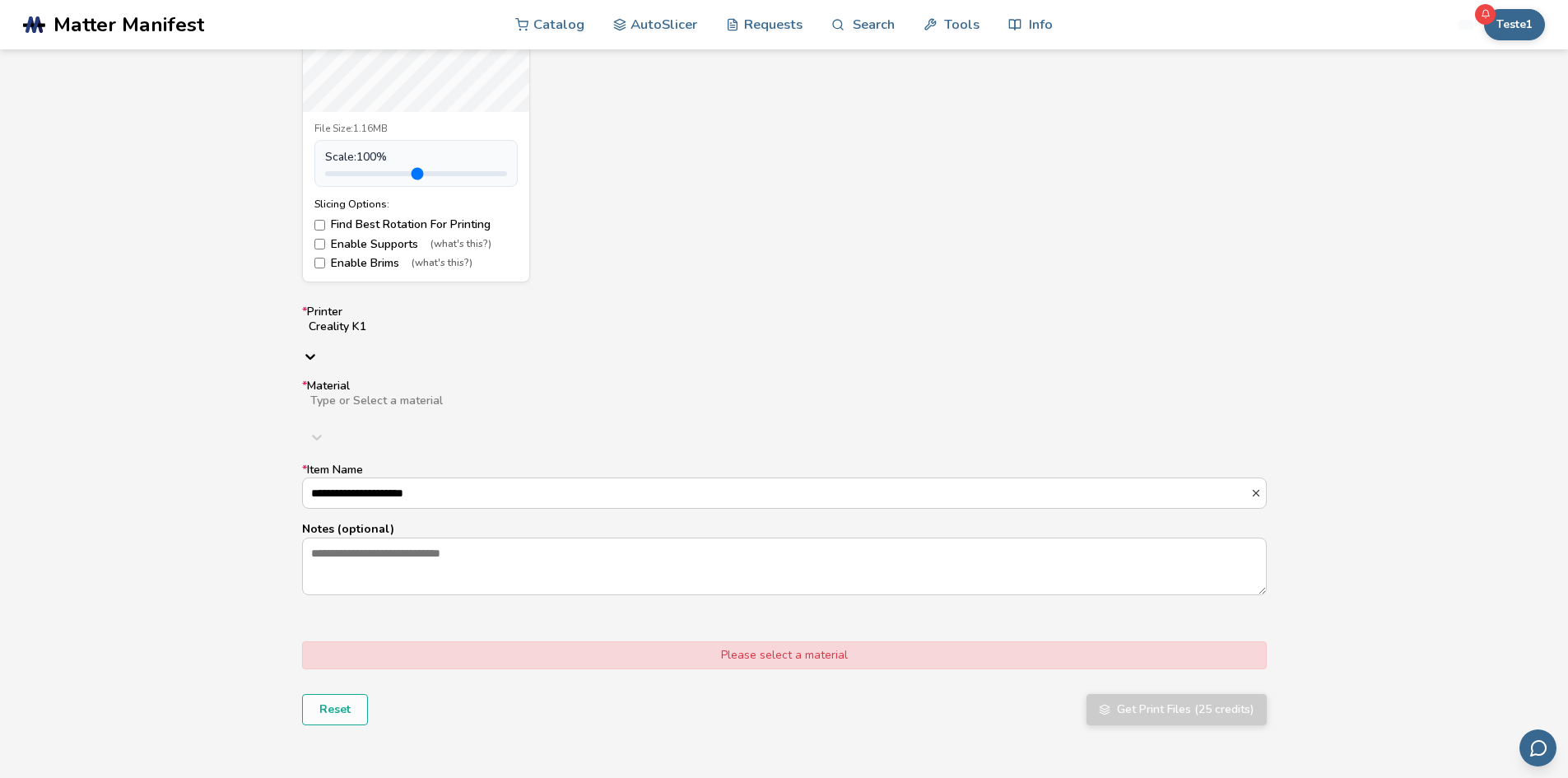
click at [439, 408] on div at bounding box center [569, 414] width 522 height 13
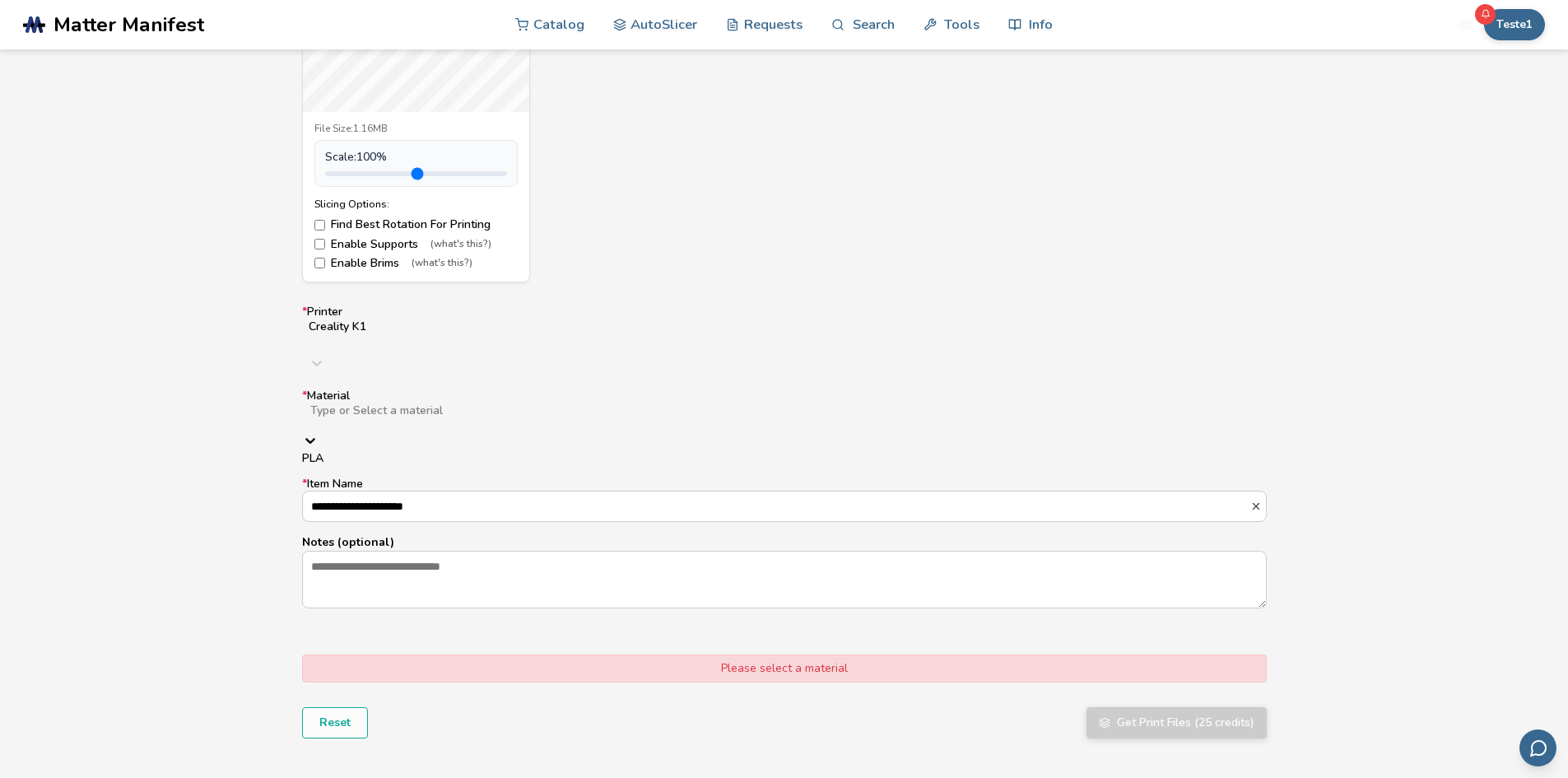
click at [402, 452] on div "PLA" at bounding box center [784, 458] width 964 height 13
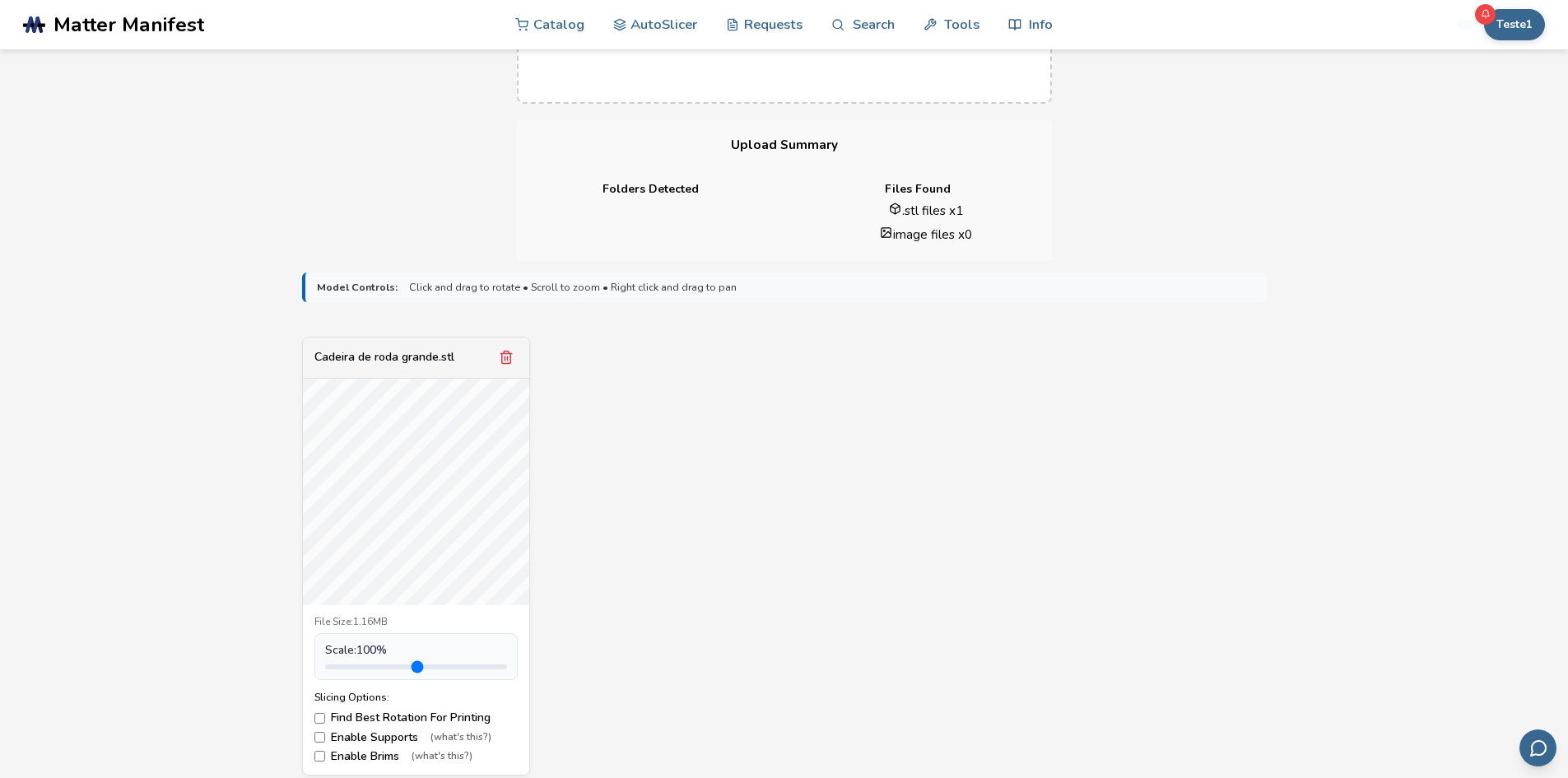
scroll to position [658, 0]
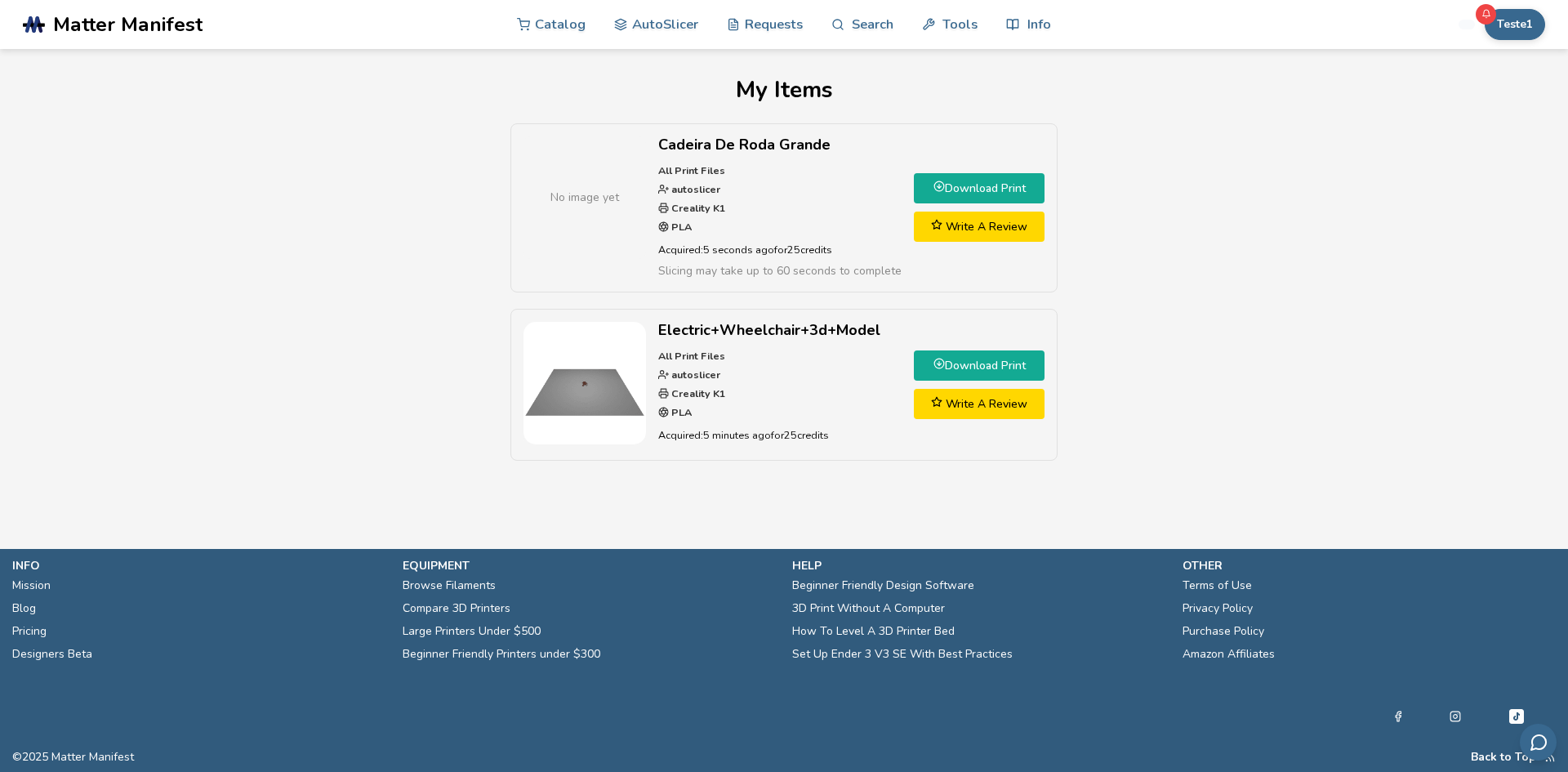
click at [990, 183] on link "Download Print" at bounding box center [979, 188] width 130 height 30
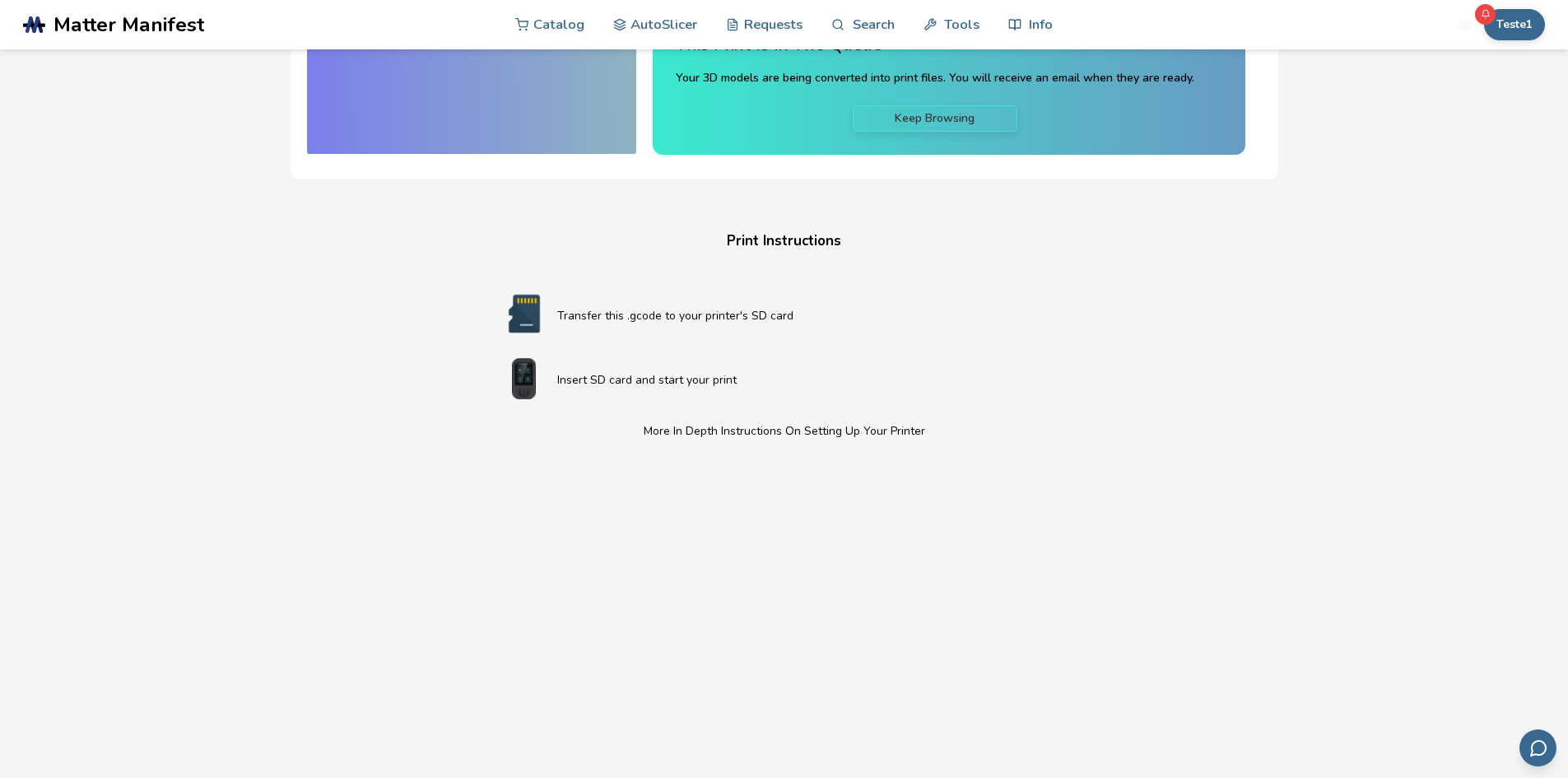
scroll to position [93, 0]
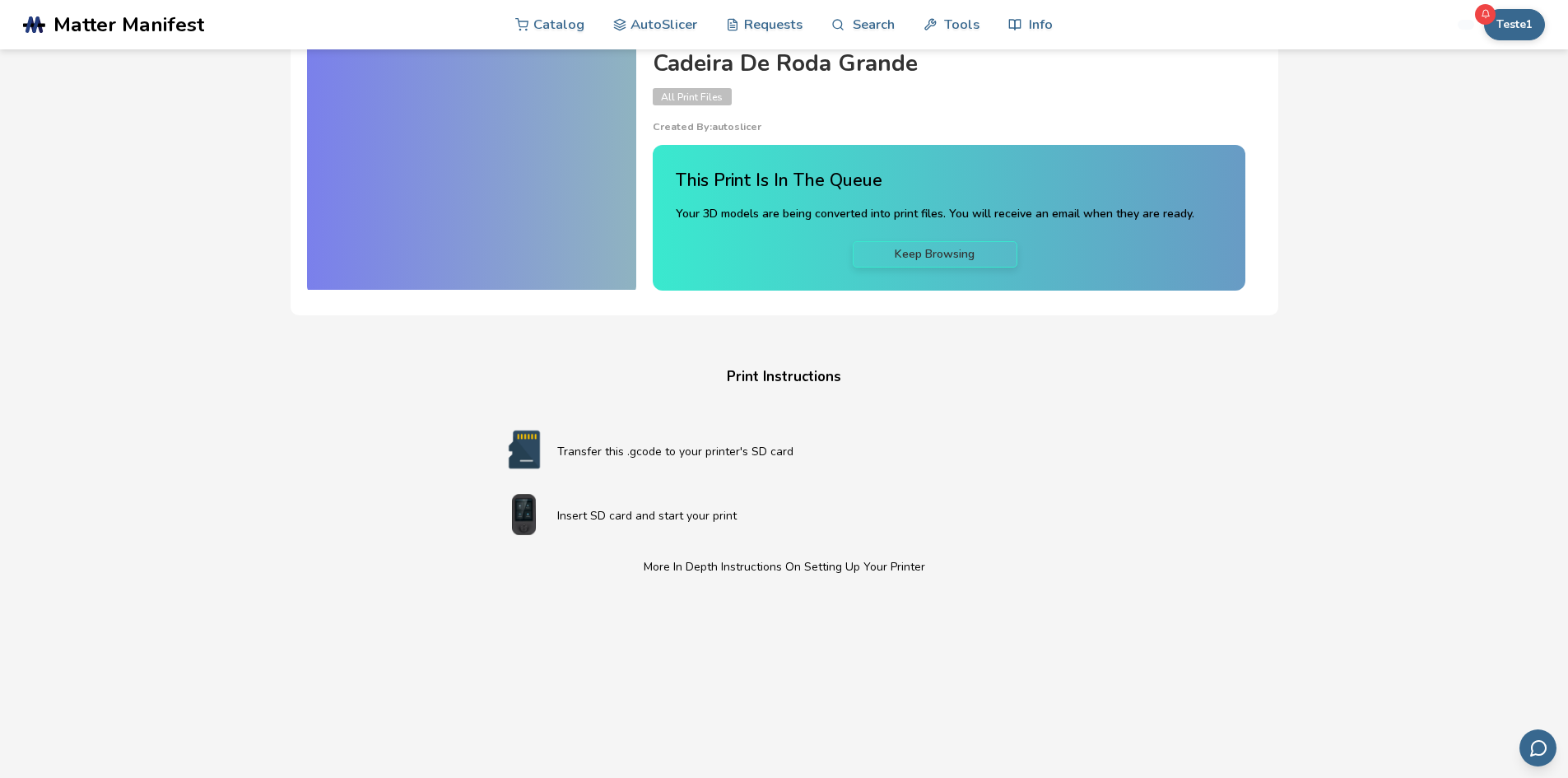
drag, startPoint x: 1451, startPoint y: 274, endPoint x: 1357, endPoint y: 170, distance: 140.2
click at [1451, 274] on div "Download Your Print File Cadeira De Roda Grande All Print Files Created By: aut…" at bounding box center [783, 469] width 1505 height 967
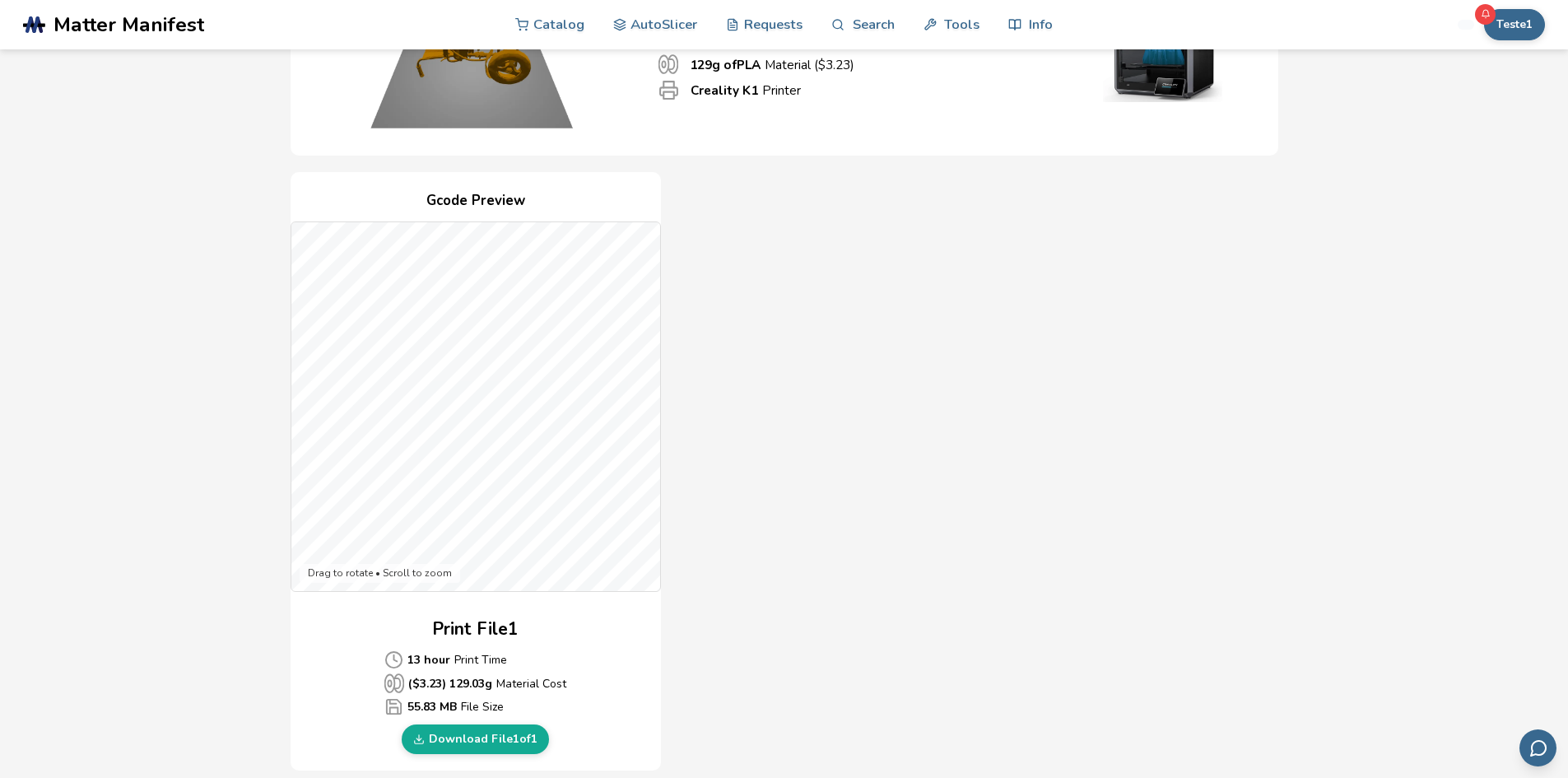
scroll to position [658, 0]
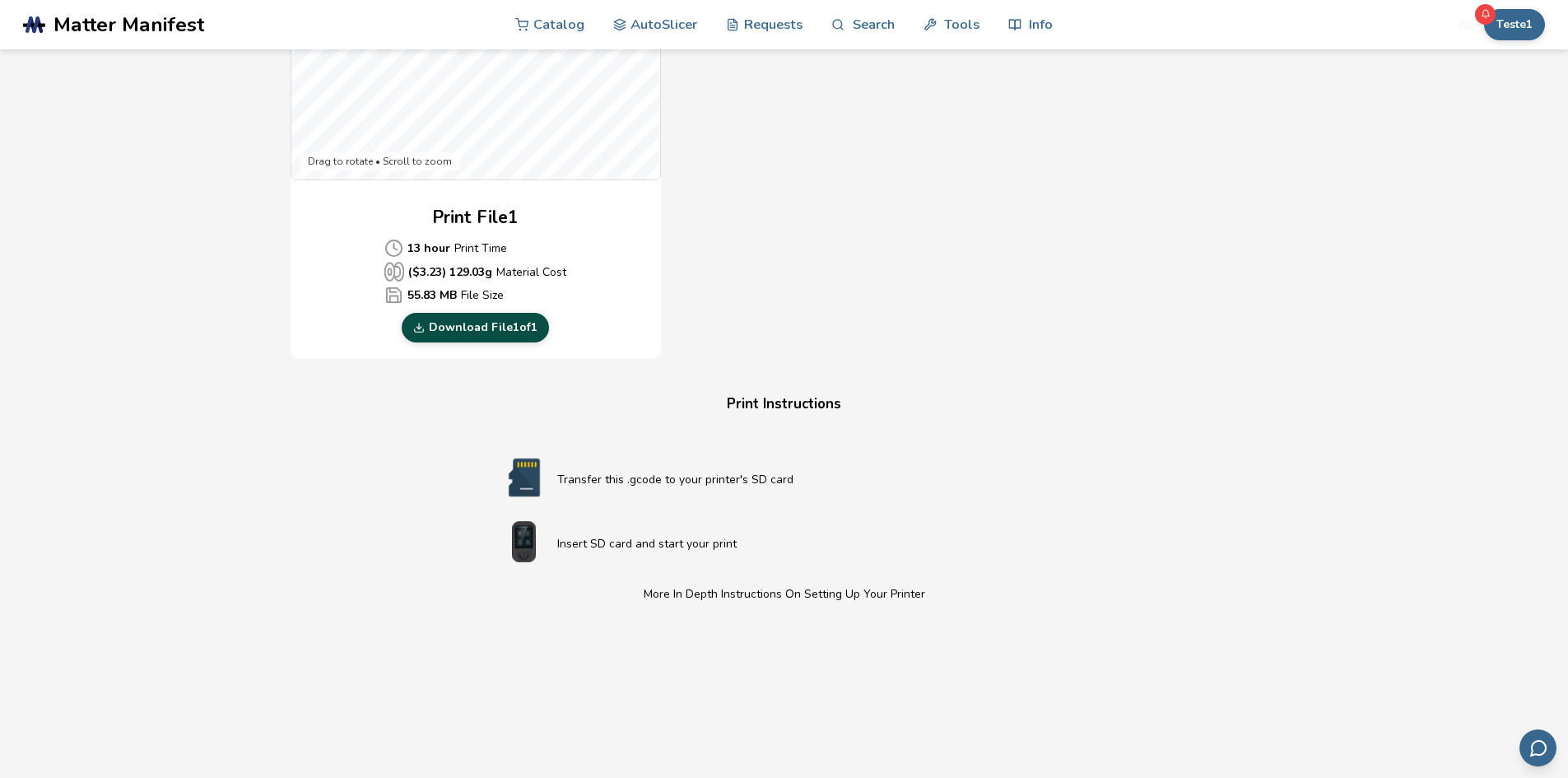
click at [471, 322] on link "Download File 1 of 1" at bounding box center [475, 327] width 148 height 29
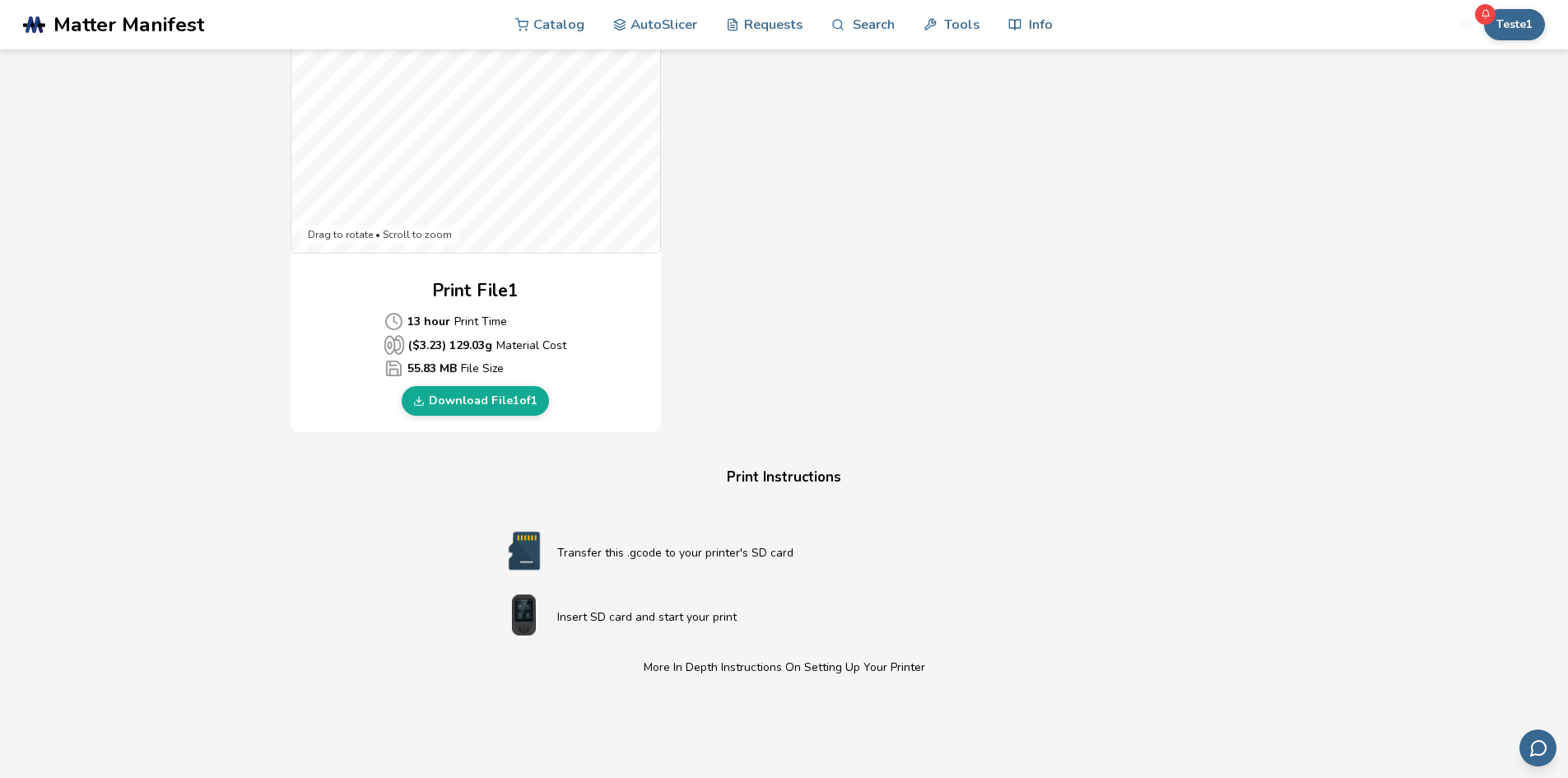
scroll to position [357, 0]
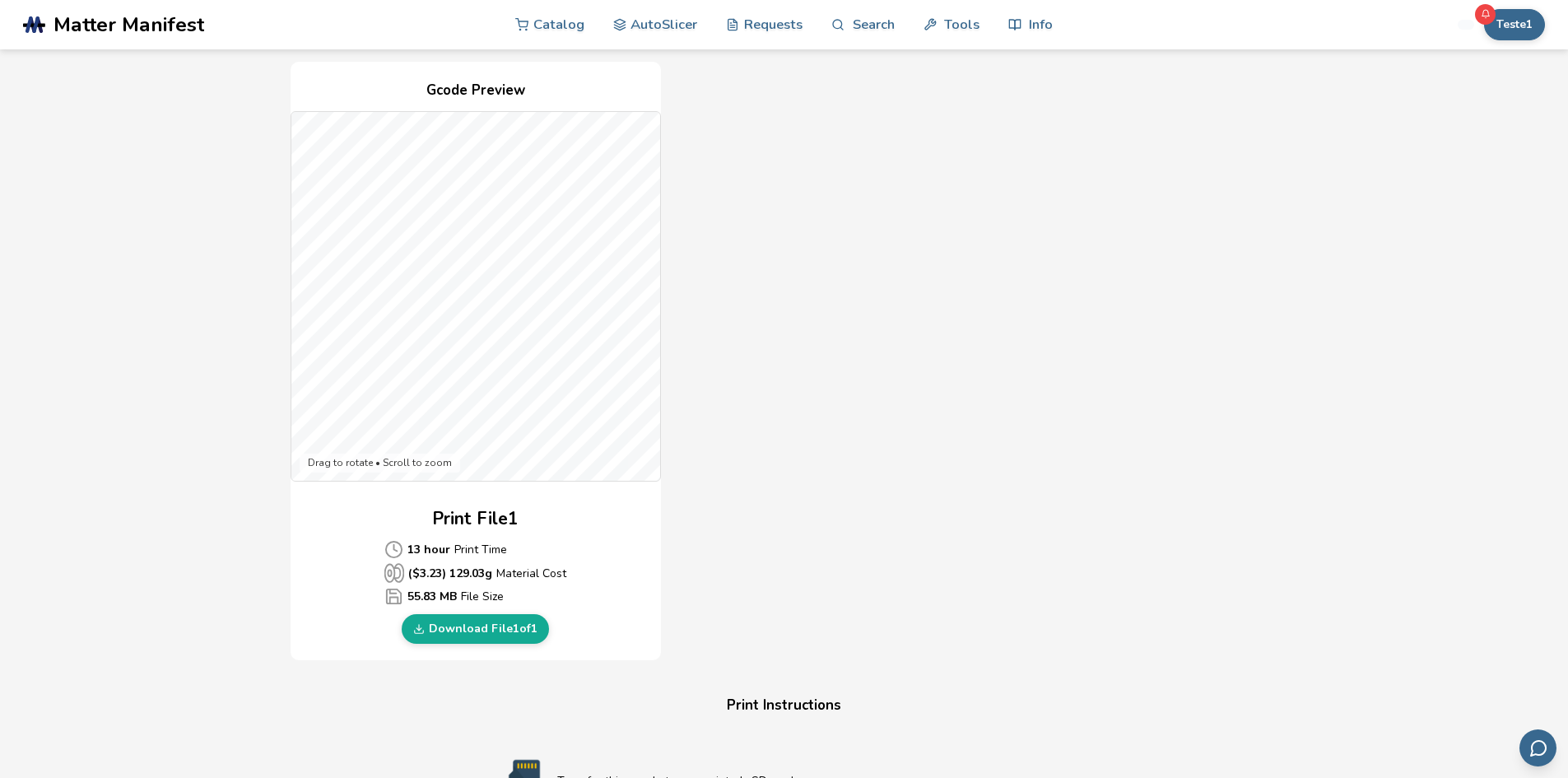
drag, startPoint x: 1116, startPoint y: 234, endPoint x: 1221, endPoint y: 220, distance: 105.9
click at [1194, 225] on div "Gcode Preview Drag to rotate • Scroll to zoom Print File 1 13 hour Print Time (…" at bounding box center [784, 361] width 988 height 599
click at [1225, 218] on div "Gcode Preview Drag to rotate • Scroll to zoom Print File 1 13 hour Print Time (…" at bounding box center [784, 361] width 988 height 599
click at [1222, 219] on div "Gcode Preview Drag to rotate • Scroll to zoom Print File 1 13 hour Print Time (…" at bounding box center [784, 361] width 988 height 599
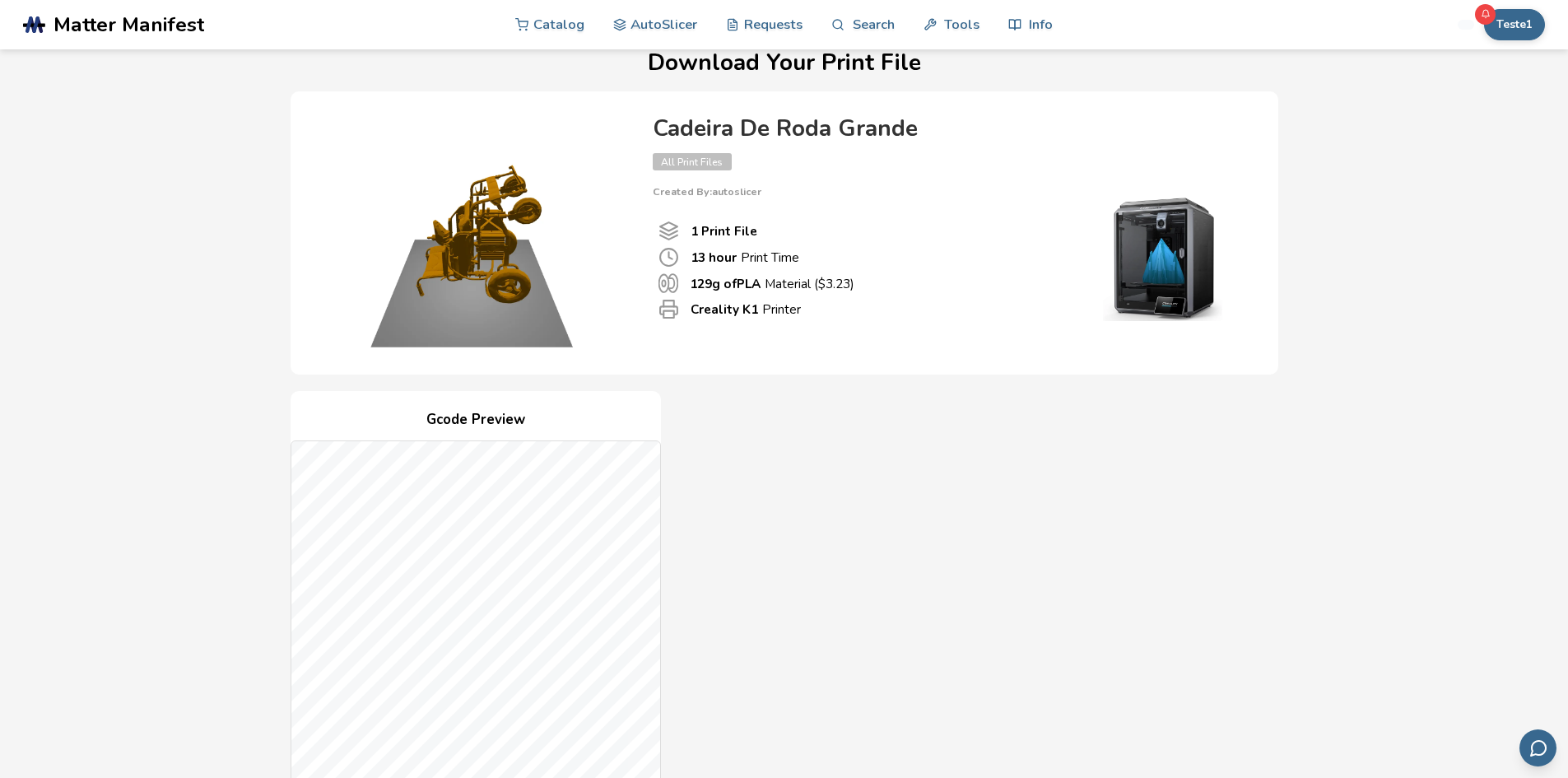
scroll to position [0, 0]
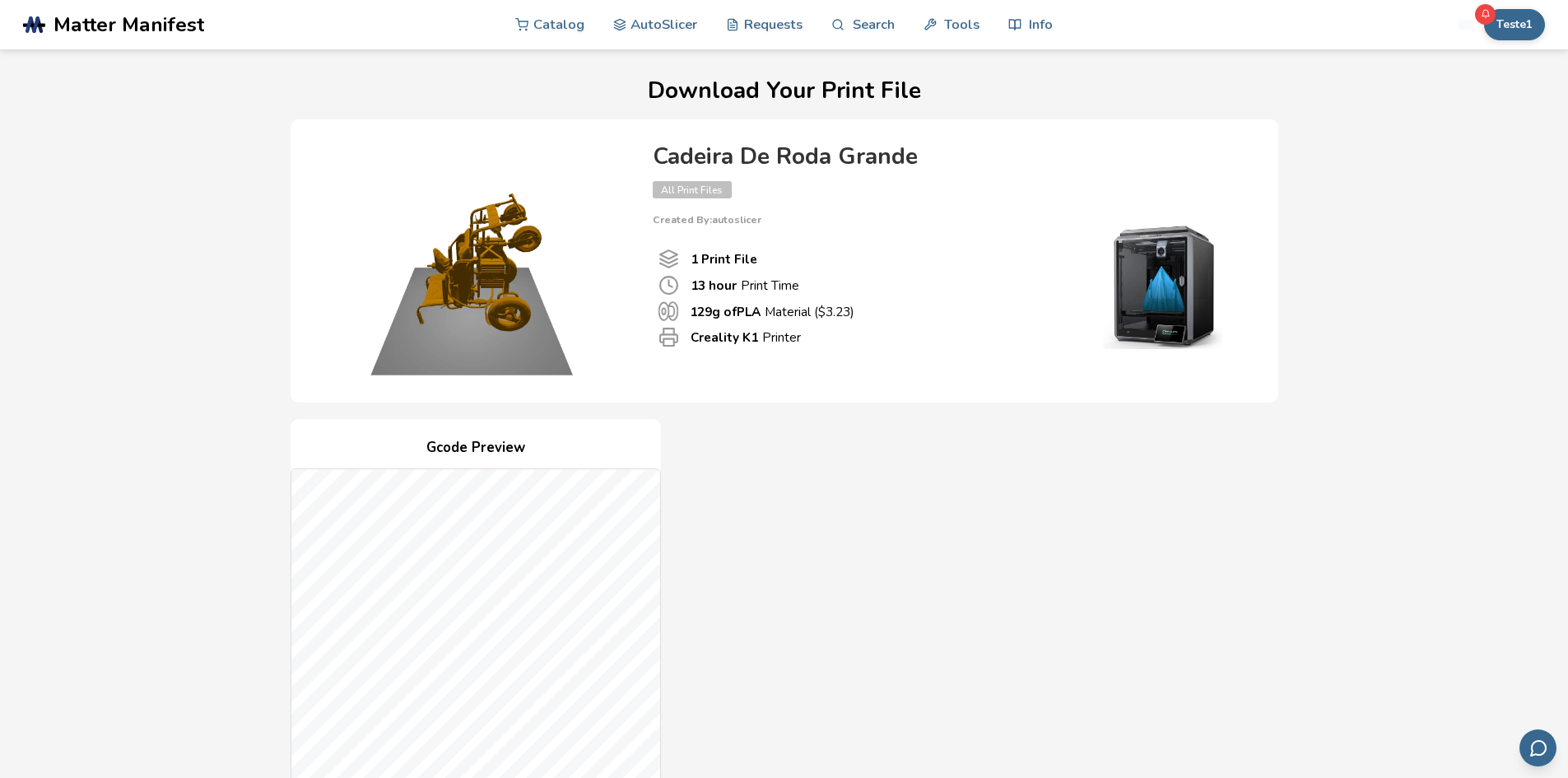
drag, startPoint x: 870, startPoint y: 455, endPoint x: 869, endPoint y: 406, distance: 49.0
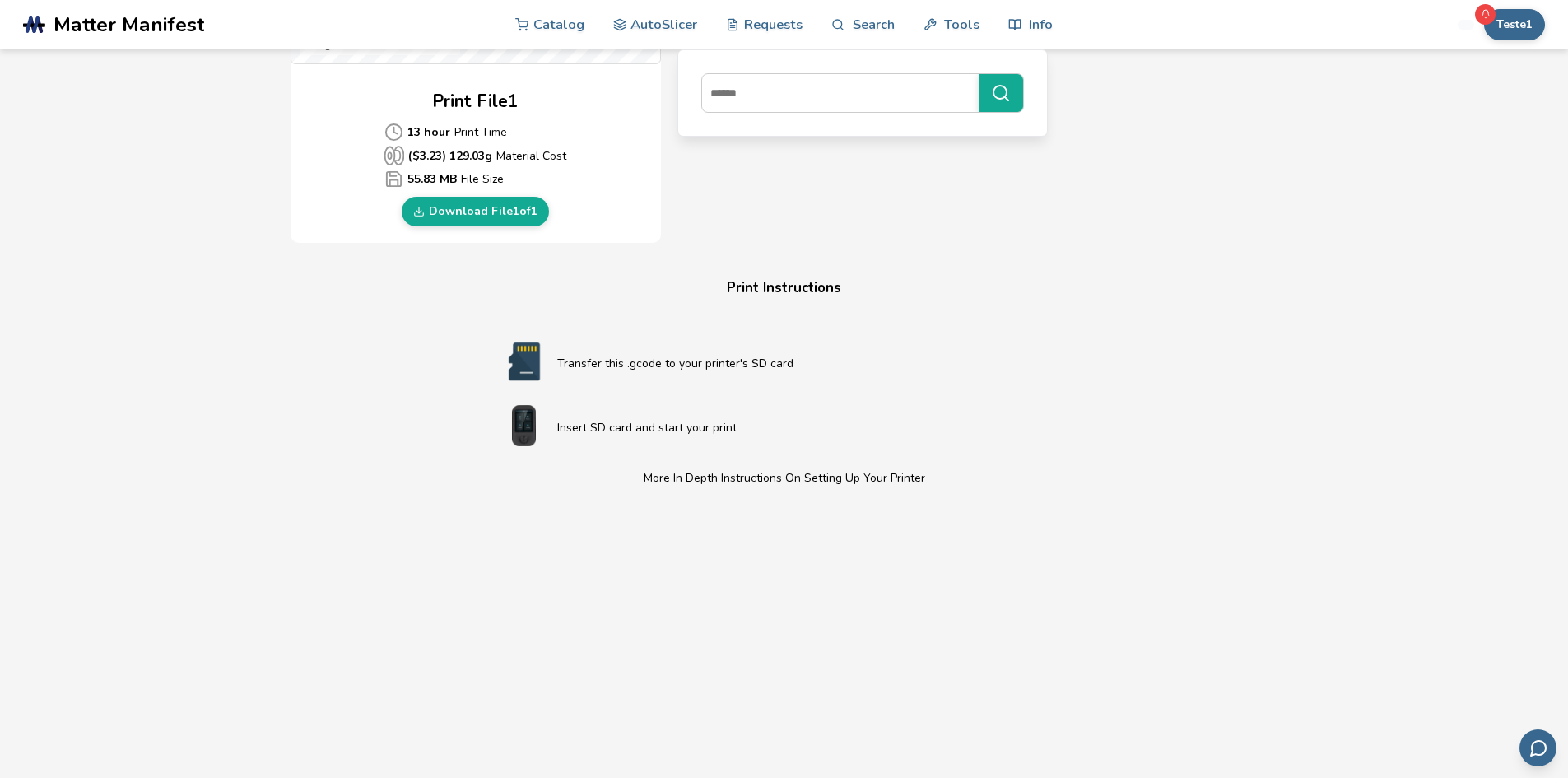
scroll to position [769, 0]
